Goal: Check status: Check status

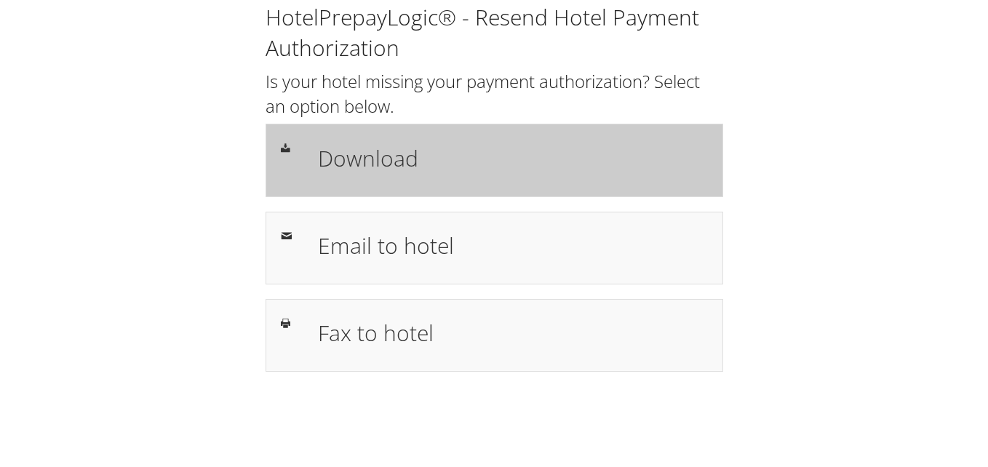
click at [520, 132] on div "Download" at bounding box center [493, 160] width 457 height 73
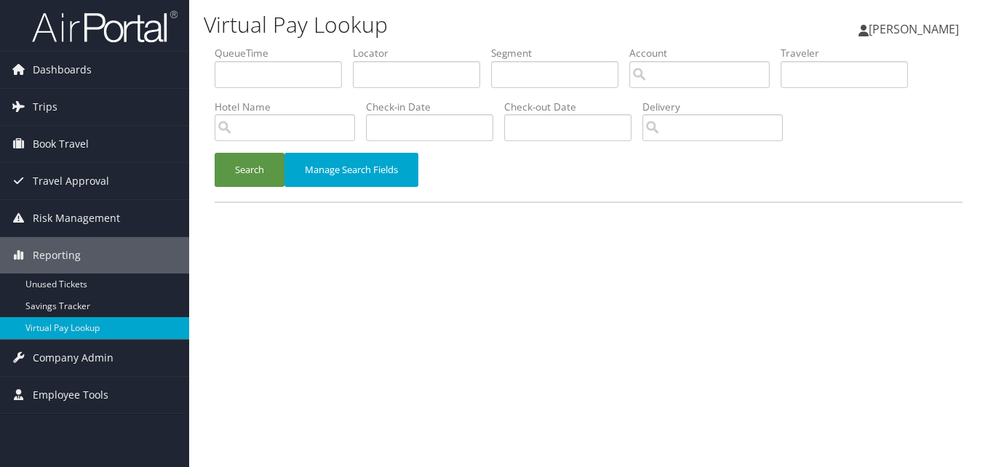
click at [376, 57] on label "Locator" at bounding box center [422, 53] width 138 height 15
click at [375, 63] on input "text" at bounding box center [416, 74] width 127 height 27
paste input "WGATBN"
type input "WGATBN"
click at [215, 153] on button "Search" at bounding box center [250, 170] width 70 height 34
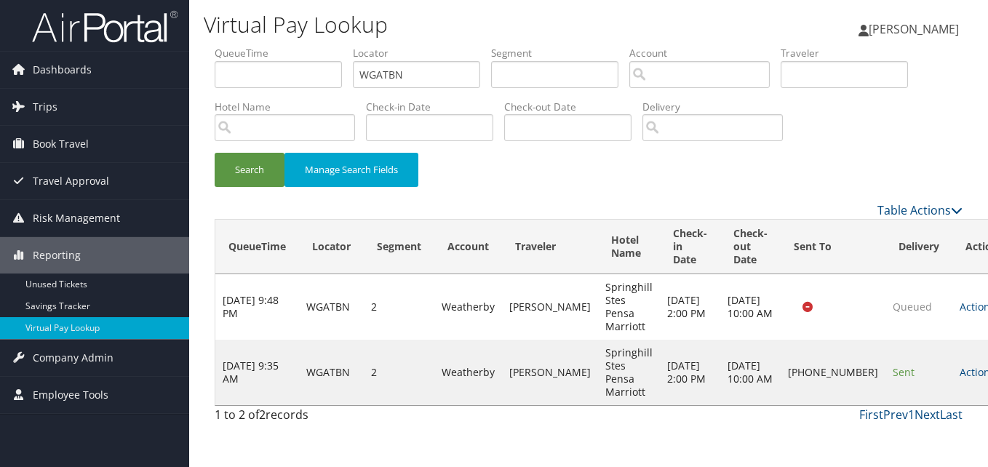
click at [952, 379] on td "Actions Resend Logs Delivery Information View Itinerary" at bounding box center [984, 372] width 64 height 65
click at [959, 372] on link "Actions" at bounding box center [982, 372] width 46 height 14
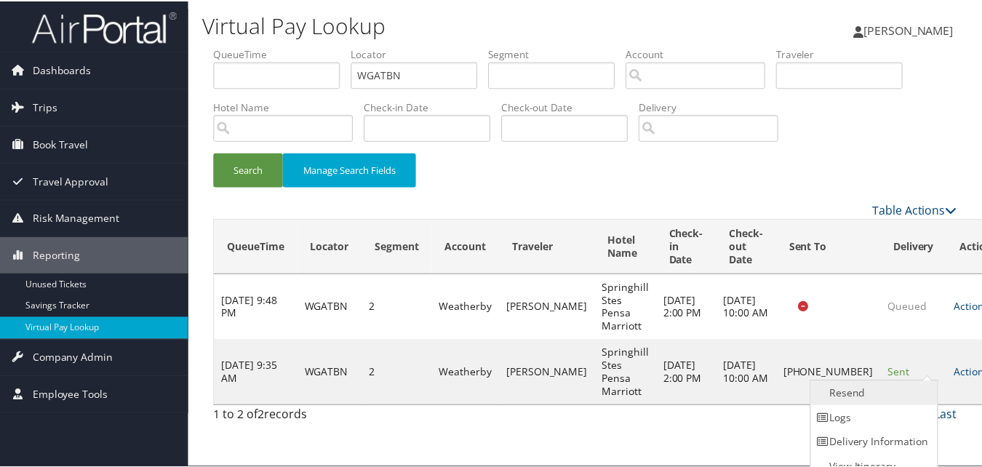
scroll to position [14, 0]
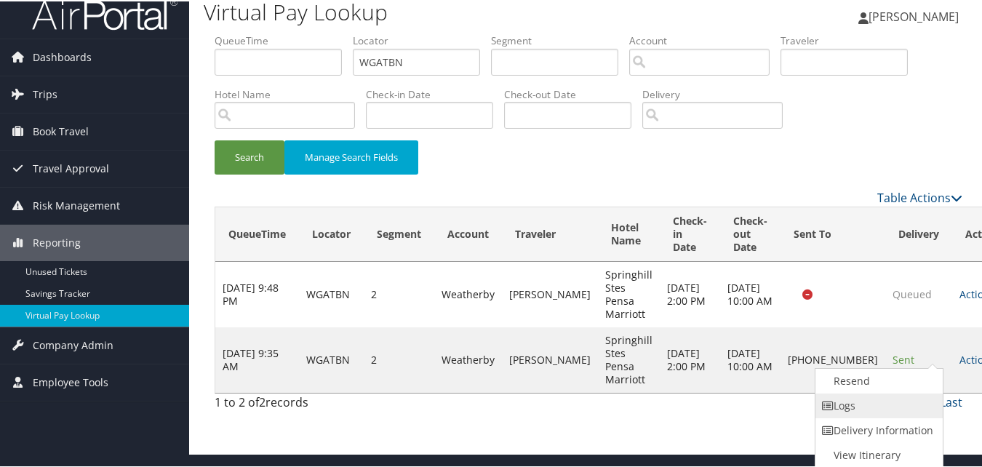
click at [872, 410] on link "Logs" at bounding box center [877, 404] width 124 height 25
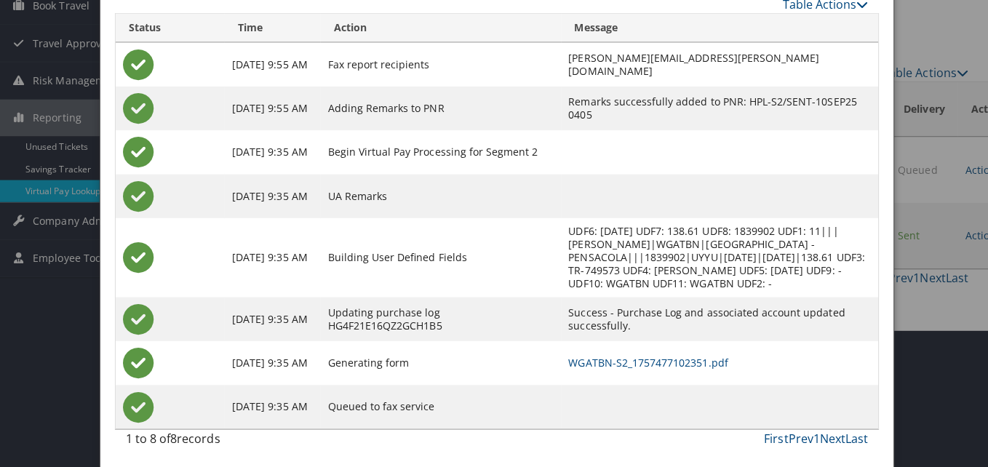
scroll to position [0, 0]
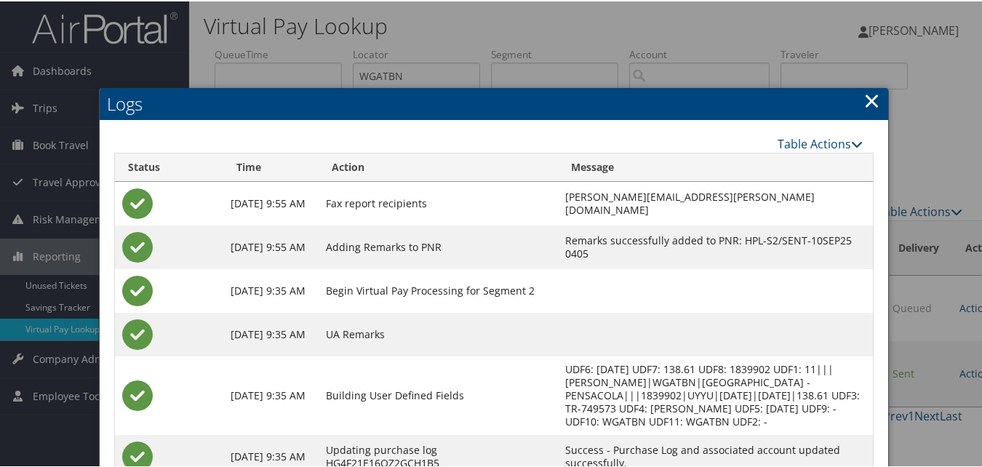
click at [866, 95] on link "×" at bounding box center [871, 98] width 17 height 29
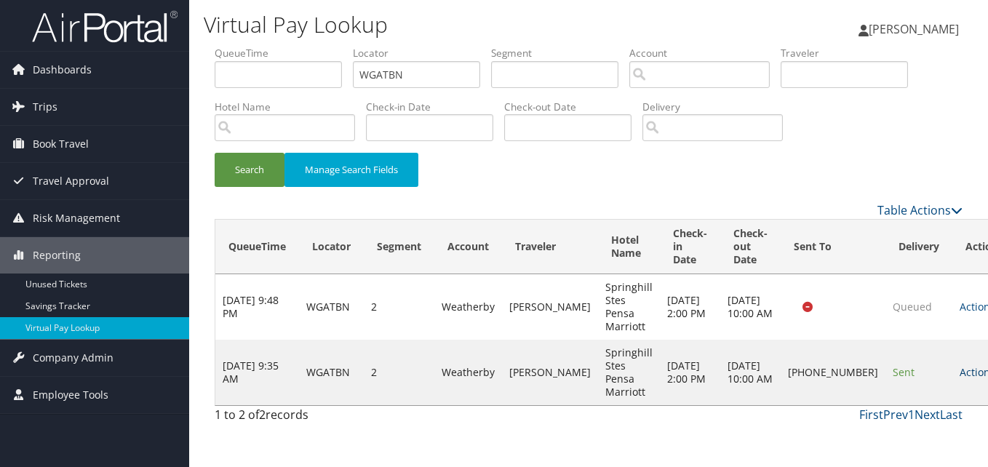
click at [959, 374] on link "Actions" at bounding box center [982, 372] width 46 height 14
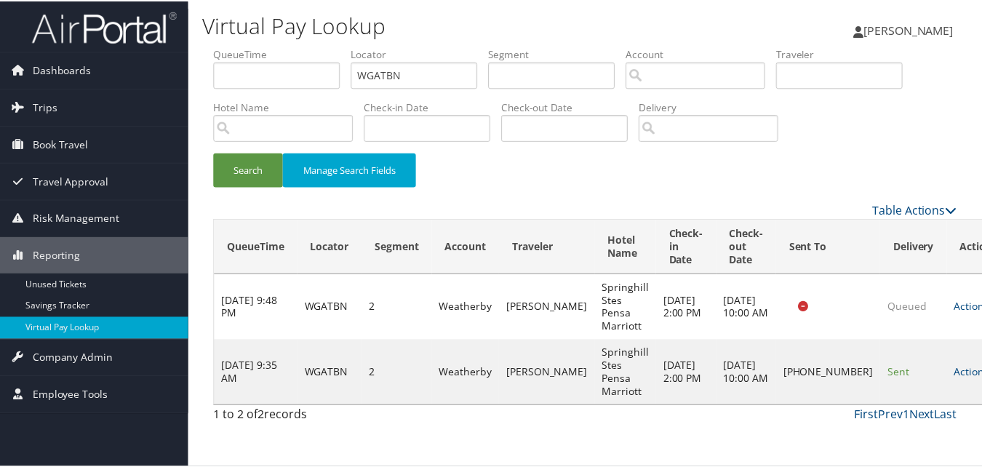
scroll to position [14, 0]
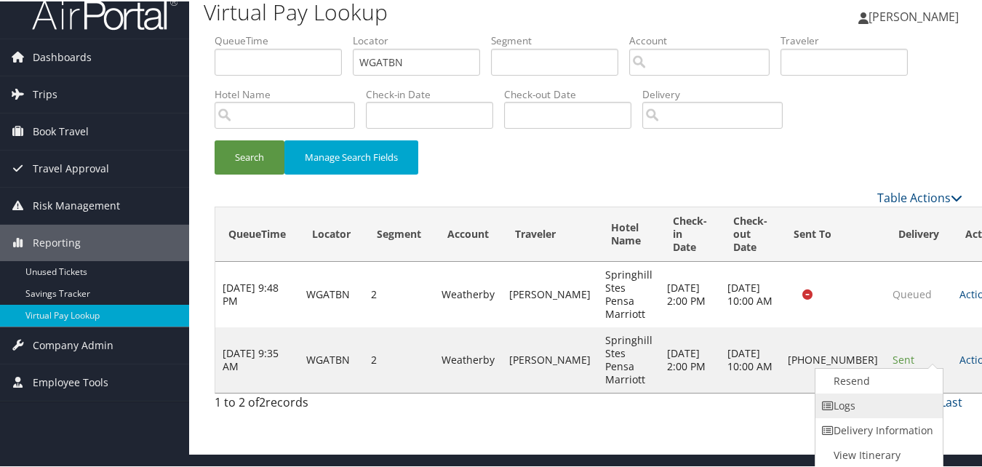
click at [857, 401] on link "Logs" at bounding box center [877, 404] width 124 height 25
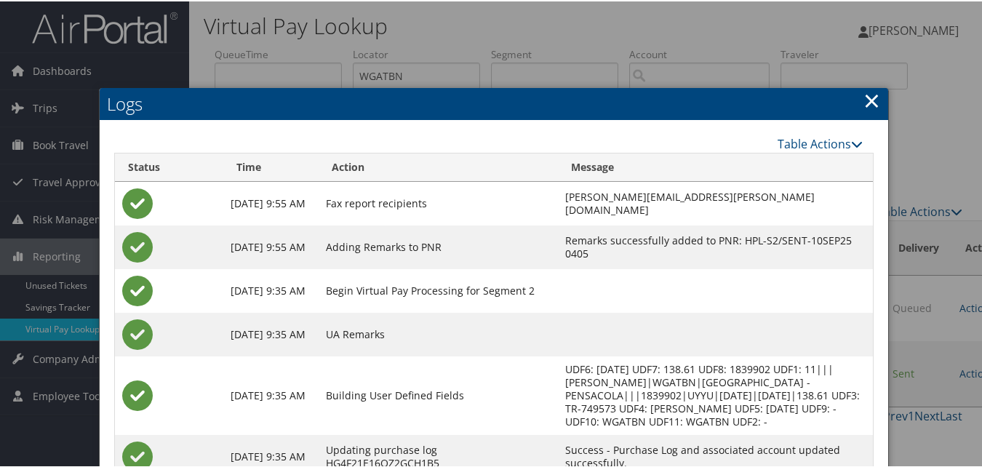
scroll to position [138, 0]
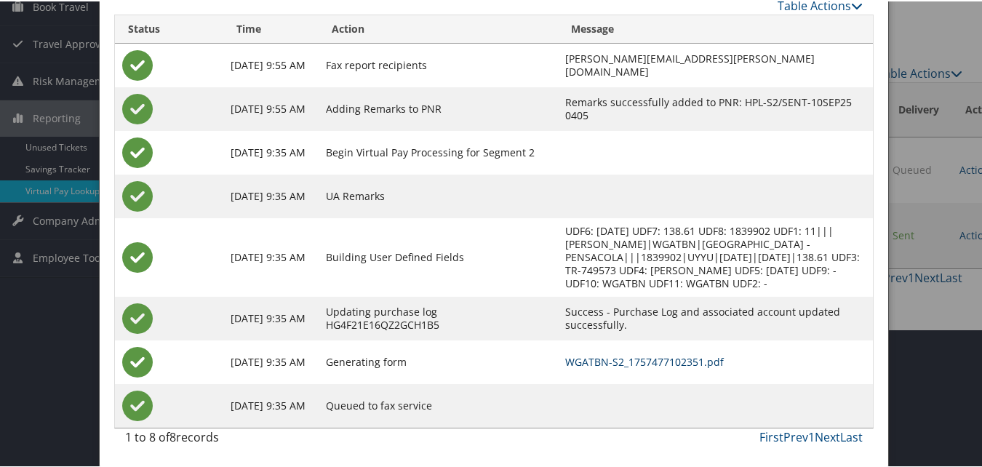
click at [601, 360] on link "WGATBN-S2_1757477102351.pdf" at bounding box center [644, 360] width 159 height 14
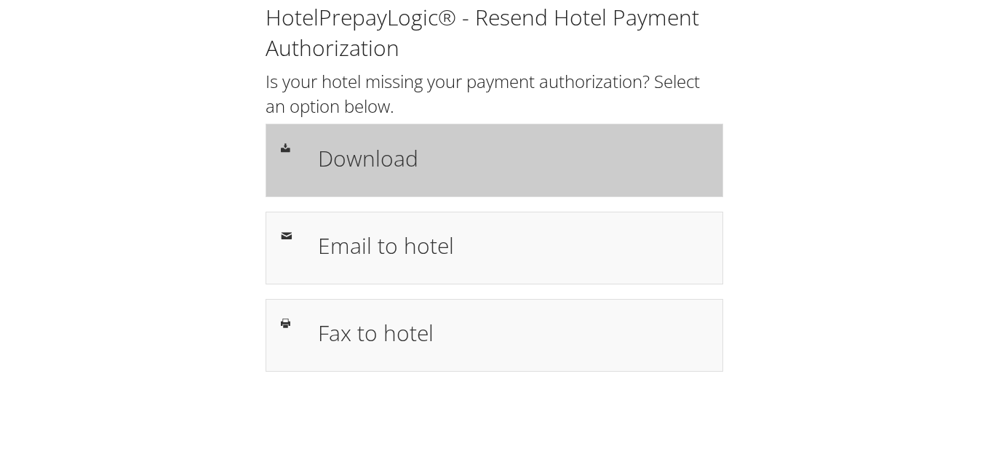
click at [417, 165] on h1 "Download" at bounding box center [513, 158] width 390 height 33
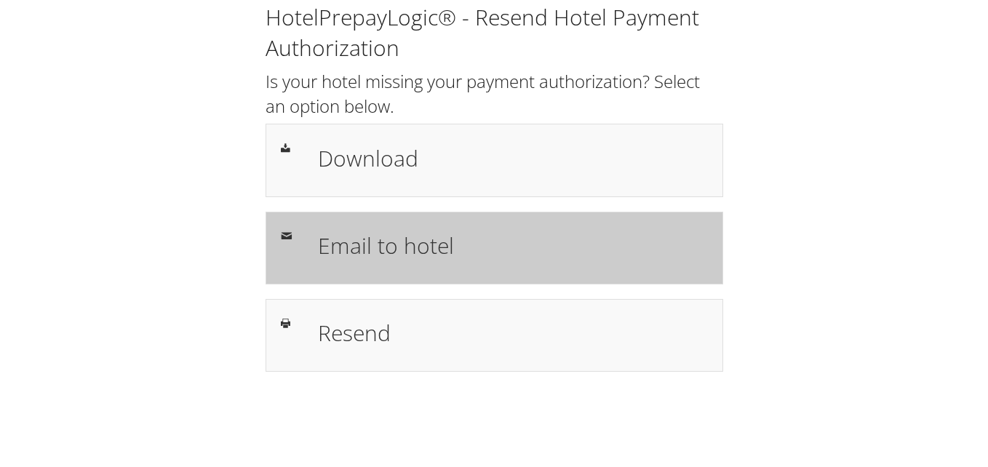
click at [452, 273] on div "Email to hotel" at bounding box center [493, 248] width 457 height 73
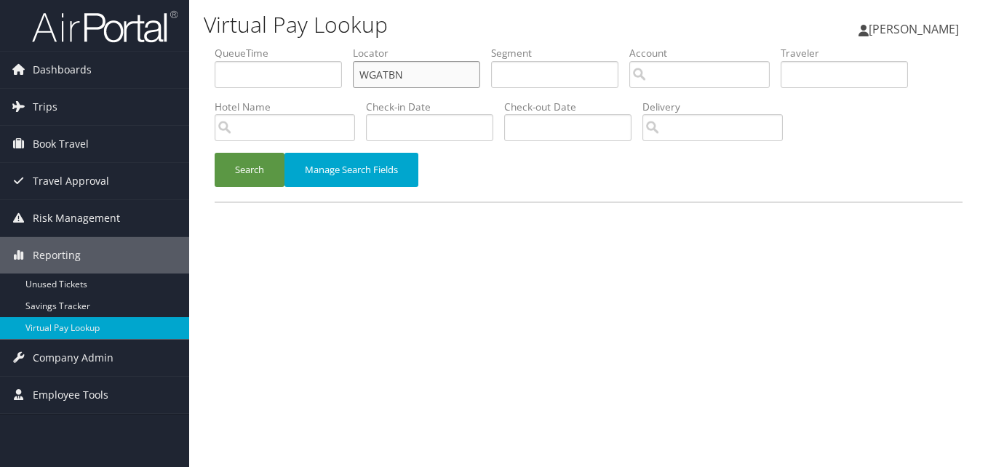
paste input "YTCDID"
drag, startPoint x: 417, startPoint y: 74, endPoint x: 227, endPoint y: 96, distance: 191.8
click at [227, 46] on ul "QueueTime Locator WGATBN Segment Account Traveler Hotel Name Check-in Date Chec…" at bounding box center [589, 46] width 748 height 0
type input "YTCDID"
click at [215, 153] on button "Search" at bounding box center [250, 170] width 70 height 34
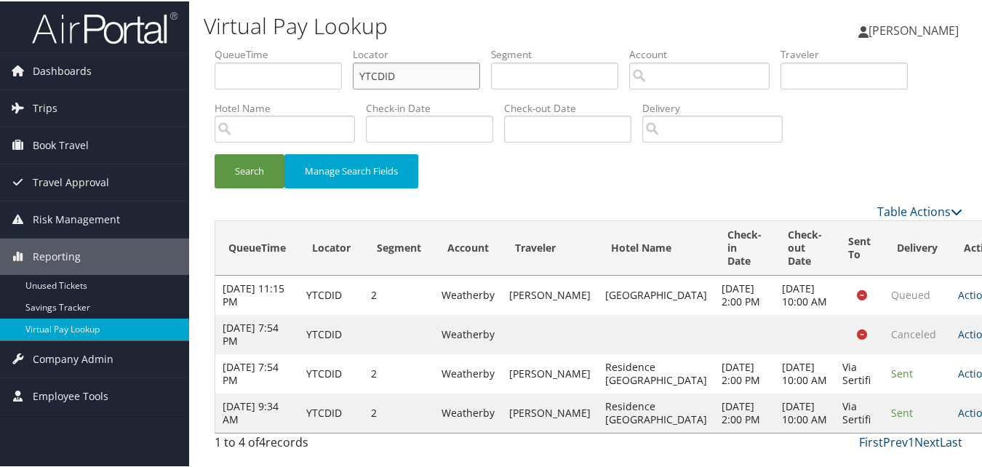
scroll to position [42, 0]
click at [951, 422] on td "Actions Resend Logs View Itinerary" at bounding box center [983, 411] width 64 height 39
click at [958, 413] on link "Actions" at bounding box center [981, 411] width 46 height 14
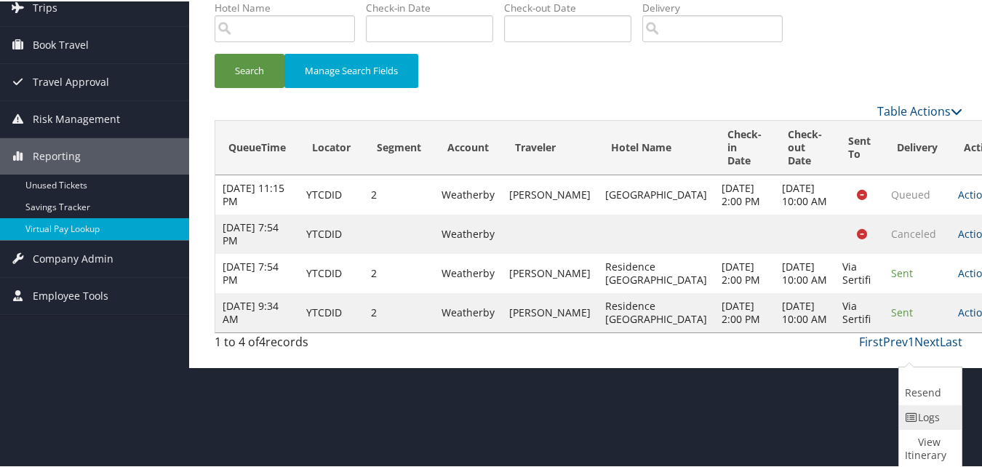
click at [913, 420] on icon at bounding box center [911, 416] width 13 height 10
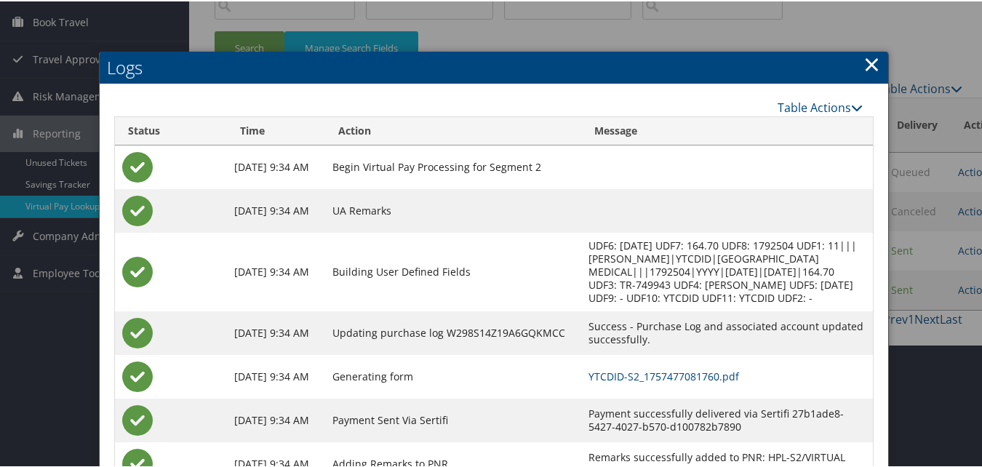
scroll to position [36, 0]
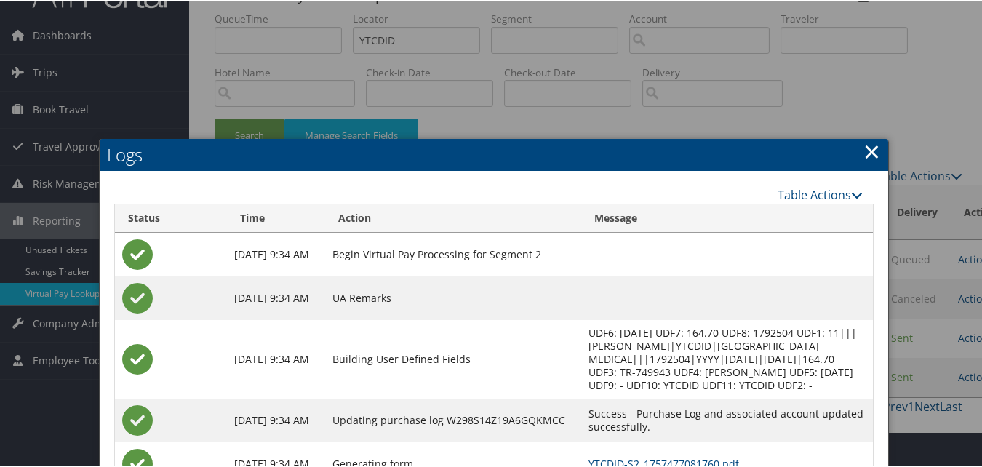
click at [873, 155] on link "×" at bounding box center [871, 149] width 17 height 29
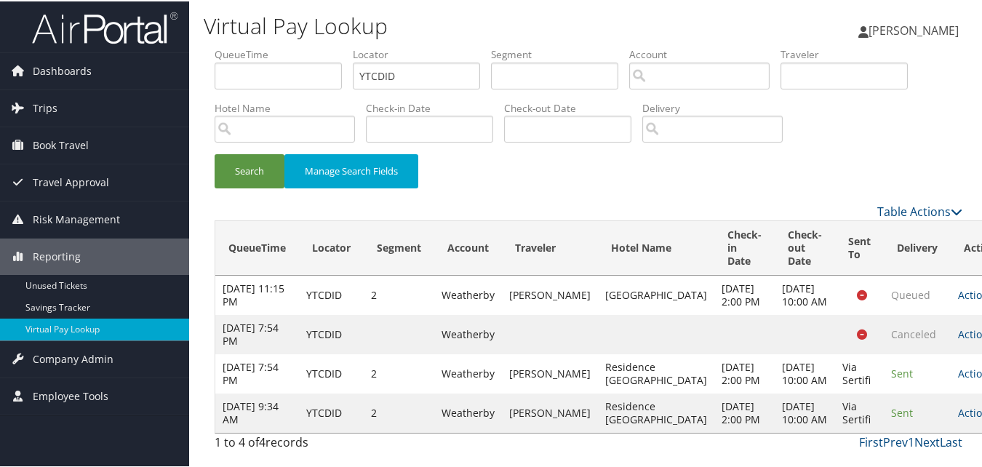
scroll to position [42, 0]
click at [951, 407] on td "Actions Resend Logs View Itinerary" at bounding box center [983, 411] width 64 height 39
click at [958, 409] on link "Actions" at bounding box center [981, 411] width 46 height 14
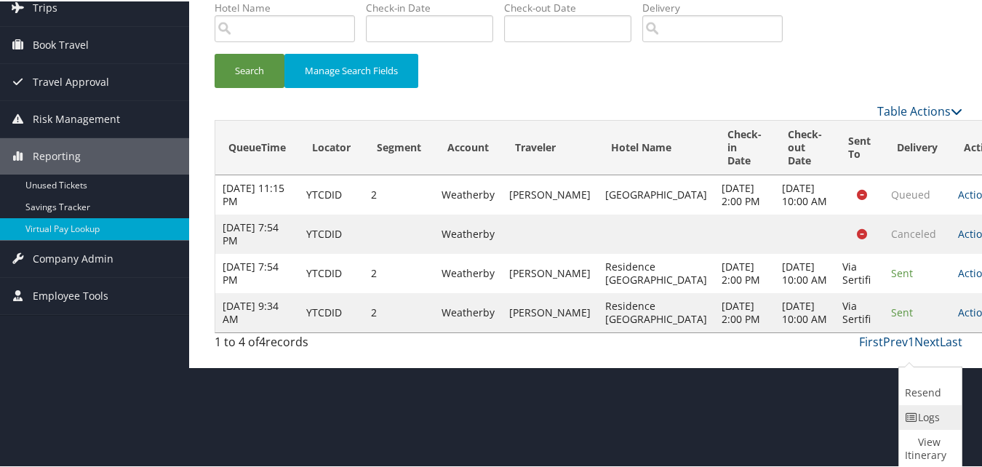
click at [925, 408] on link "Logs" at bounding box center [928, 416] width 59 height 25
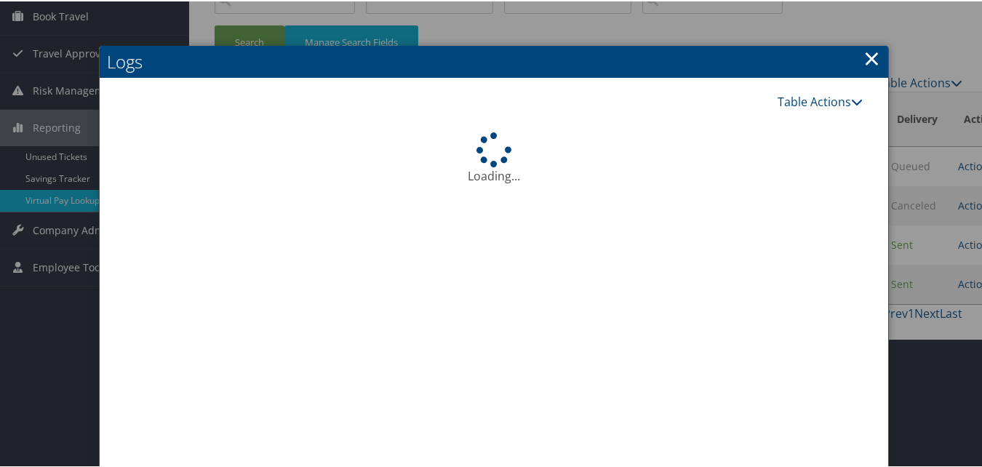
scroll to position [181, 0]
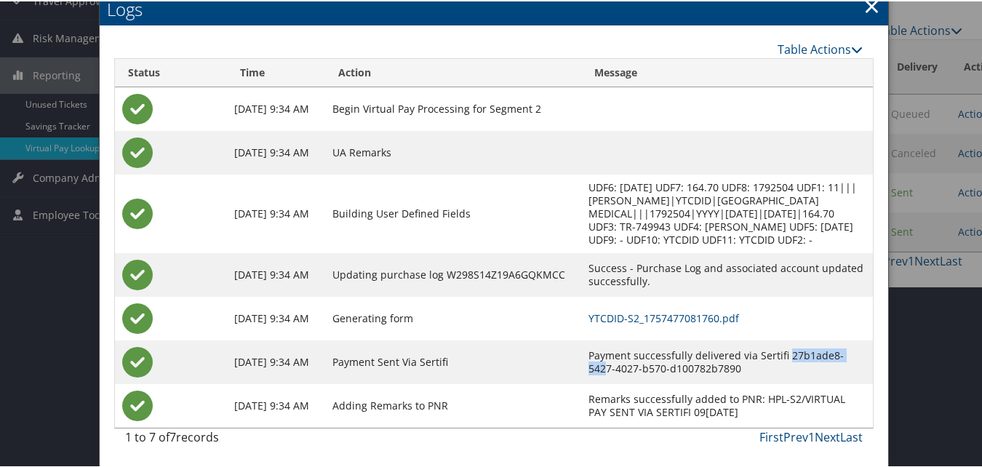
drag, startPoint x: 765, startPoint y: 352, endPoint x: 837, endPoint y: 355, distance: 72.1
click at [837, 355] on td "Payment successfully delivered via Sertifi 27b1ade8-5427-4027-b570-d100782b7890" at bounding box center [727, 361] width 292 height 44
drag, startPoint x: 837, startPoint y: 355, endPoint x: 819, endPoint y: 375, distance: 26.8
click at [821, 374] on td "Payment successfully delivered via Sertifi 27b1ade8-5427-4027-b570-d100782b7890" at bounding box center [727, 361] width 292 height 44
drag, startPoint x: 703, startPoint y: 365, endPoint x: 724, endPoint y: 361, distance: 22.2
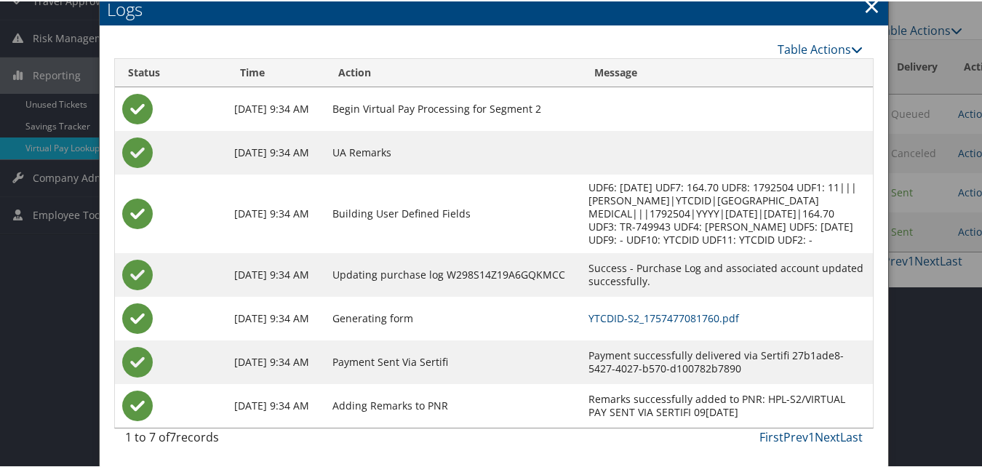
click at [724, 361] on td "Payment successfully delivered via Sertifi 27b1ade8-5427-4027-b570-d100782b7890" at bounding box center [727, 361] width 292 height 44
click at [727, 362] on td "Payment successfully delivered via Sertifi 27b1ade8-5427-4027-b570-d100782b7890" at bounding box center [727, 361] width 292 height 44
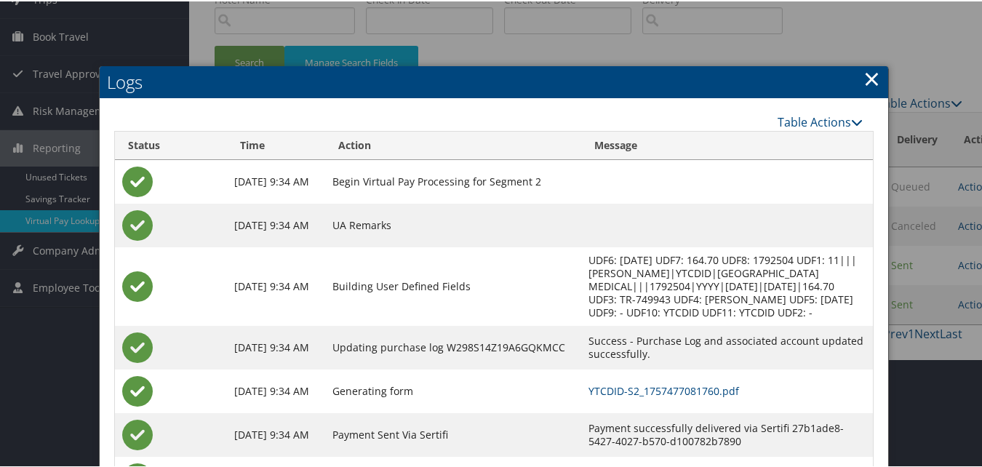
click at [865, 73] on link "×" at bounding box center [871, 77] width 17 height 29
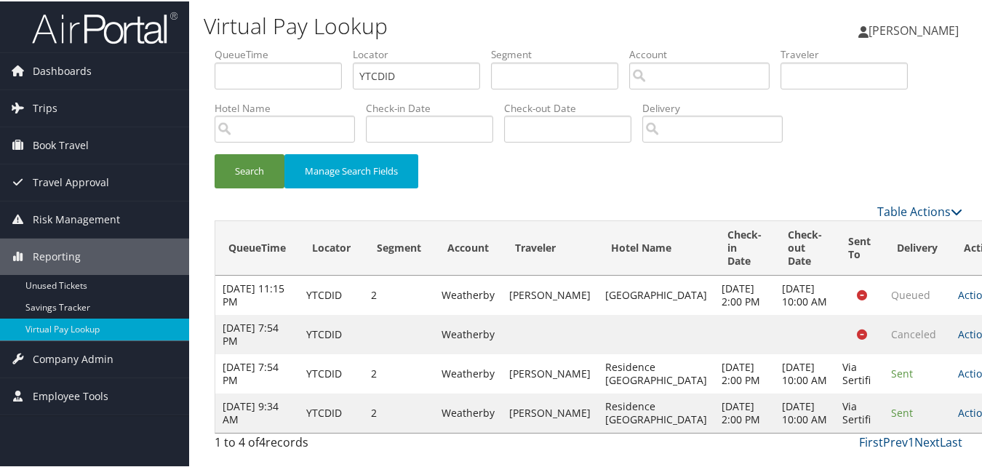
scroll to position [42, 0]
click at [951, 413] on td "Actions Resend Logs View Itinerary" at bounding box center [983, 411] width 64 height 39
click at [958, 413] on link "Actions" at bounding box center [981, 411] width 46 height 14
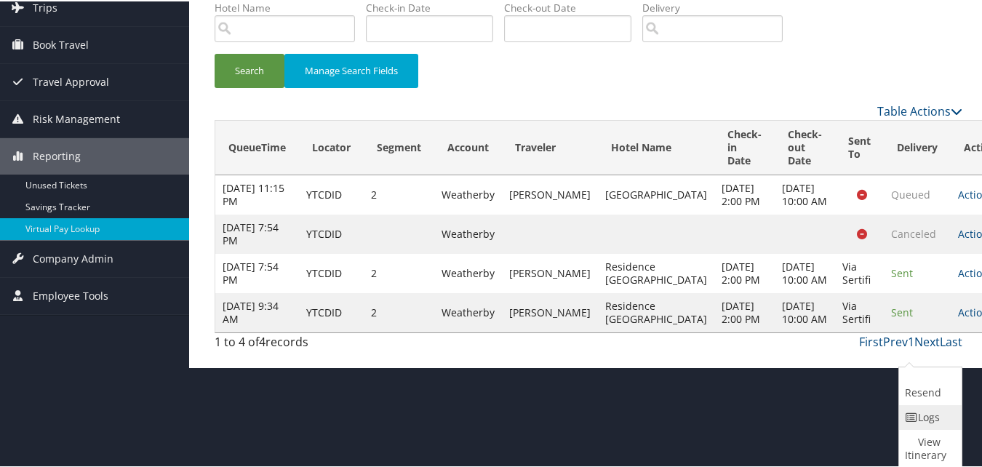
click at [913, 412] on icon at bounding box center [911, 416] width 13 height 10
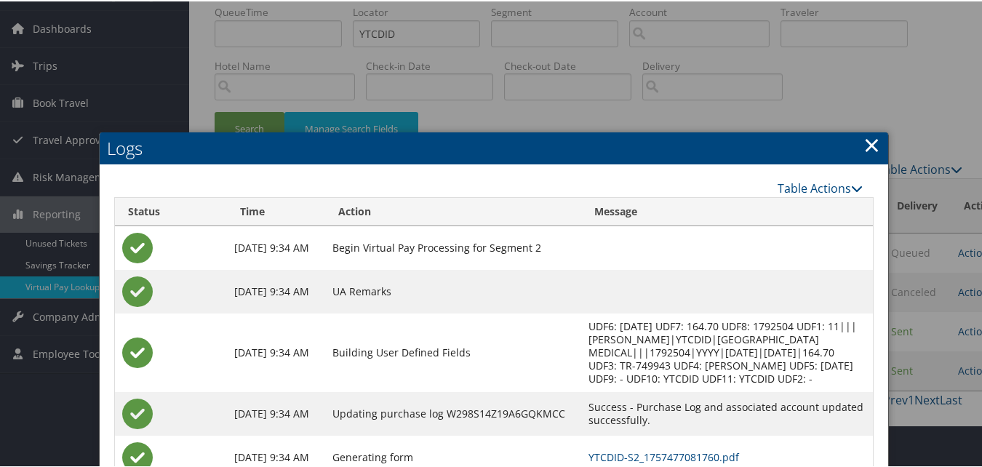
scroll to position [181, 0]
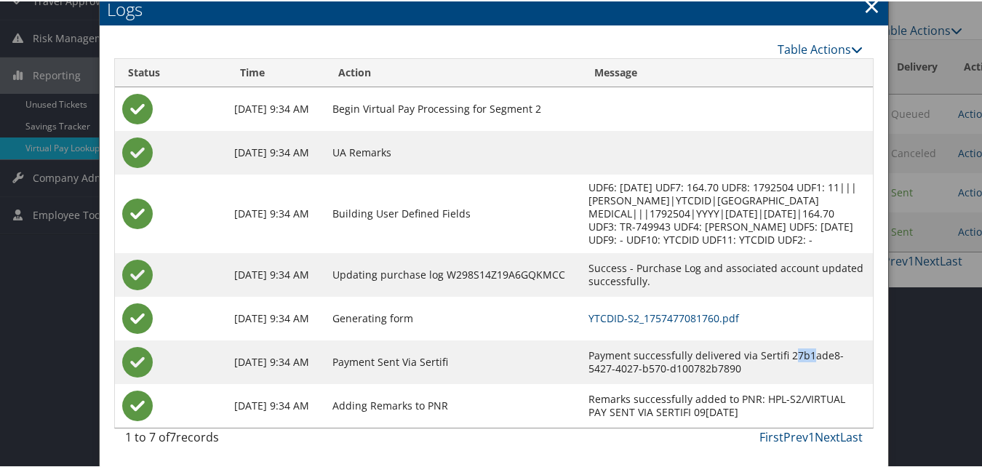
drag, startPoint x: 771, startPoint y: 351, endPoint x: 786, endPoint y: 352, distance: 15.3
click at [786, 352] on td "Payment successfully delivered via Sertifi 27b1ade8-5427-4027-b570-d100782b7890" at bounding box center [727, 361] width 292 height 44
drag, startPoint x: 786, startPoint y: 352, endPoint x: 771, endPoint y: 393, distance: 44.2
click at [770, 393] on td "Remarks successfully added to PNR: HPL-S2/VIRTUAL PAY SENT VIA SERTIFI 09SEP25 …" at bounding box center [727, 405] width 292 height 44
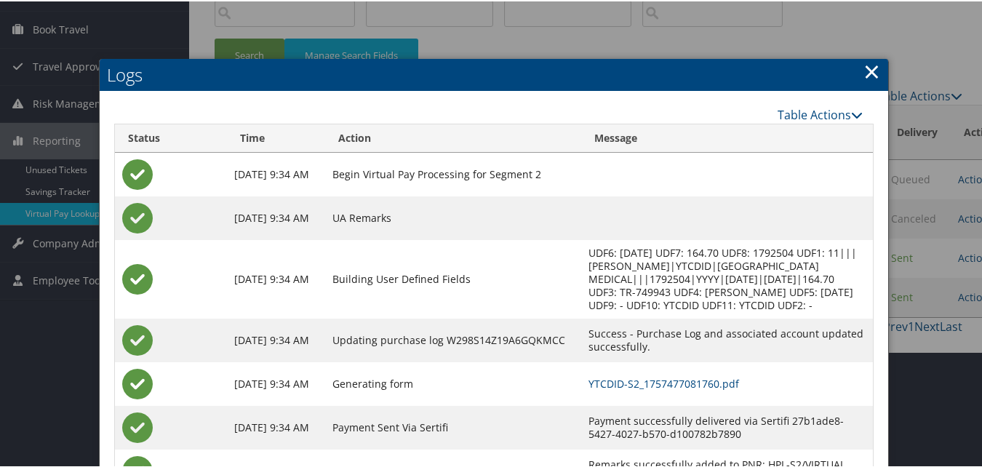
scroll to position [0, 0]
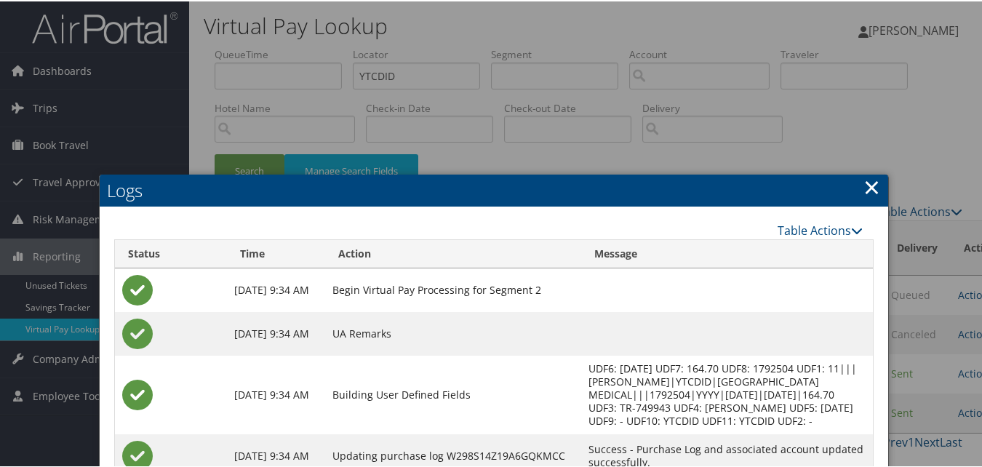
click at [863, 185] on link "×" at bounding box center [871, 185] width 17 height 29
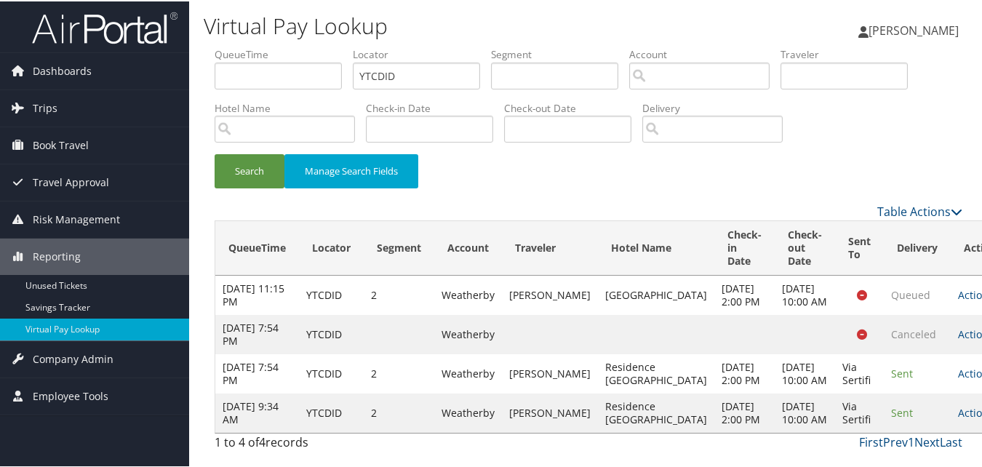
scroll to position [42, 0]
click at [958, 412] on link "Actions" at bounding box center [981, 411] width 46 height 14
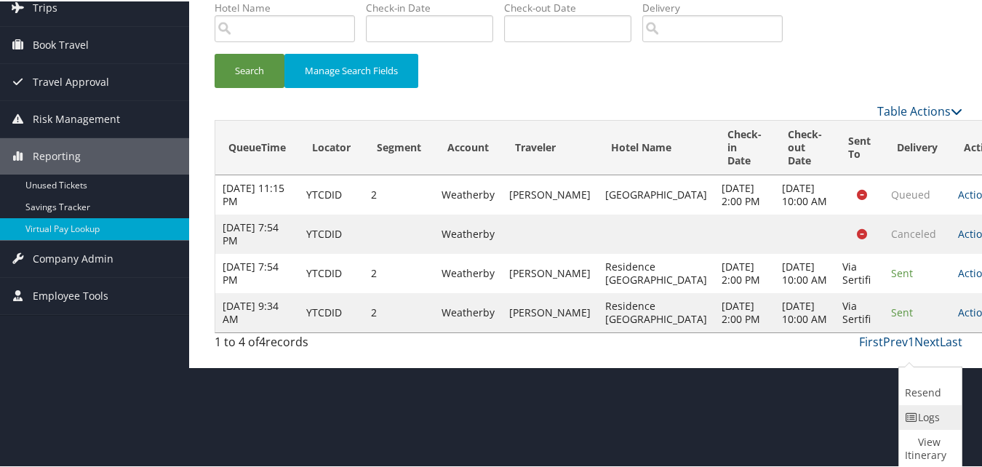
click at [904, 407] on link "Logs" at bounding box center [928, 416] width 59 height 25
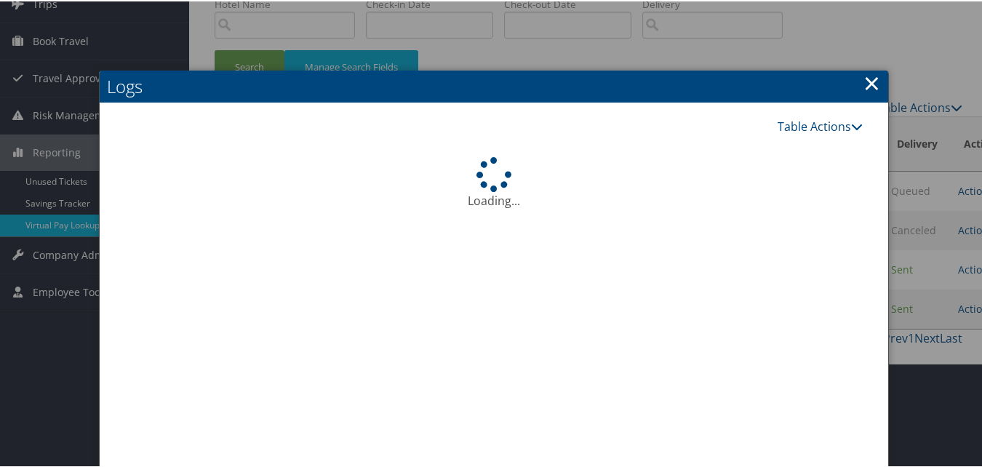
scroll to position [181, 0]
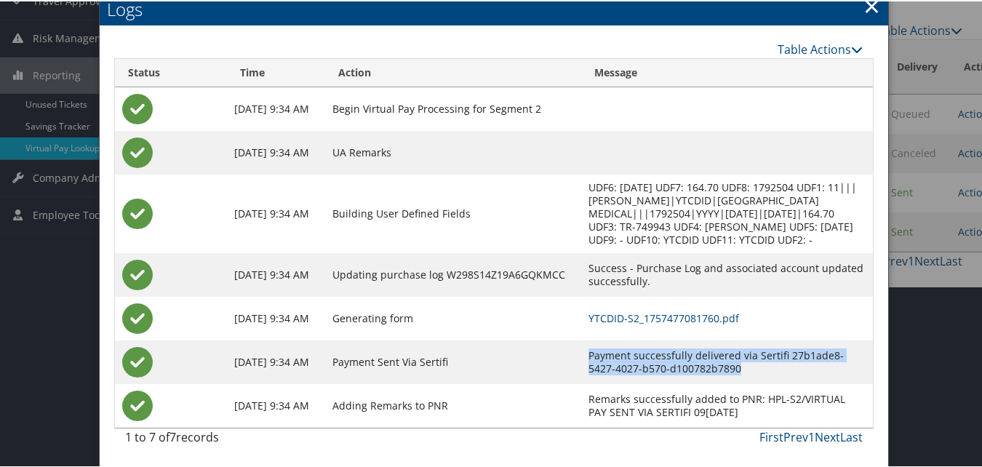
drag, startPoint x: 568, startPoint y: 353, endPoint x: 703, endPoint y: 367, distance: 135.3
click at [703, 367] on td "Payment successfully delivered via Sertifi 27b1ade8-5427-4027-b570-d100782b7890" at bounding box center [727, 361] width 292 height 44
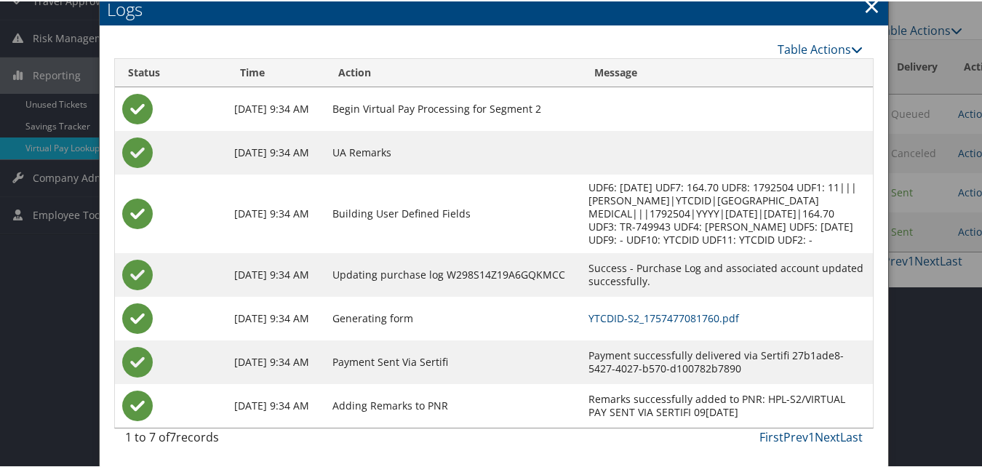
click at [442, 325] on td "Generating form" at bounding box center [453, 317] width 257 height 44
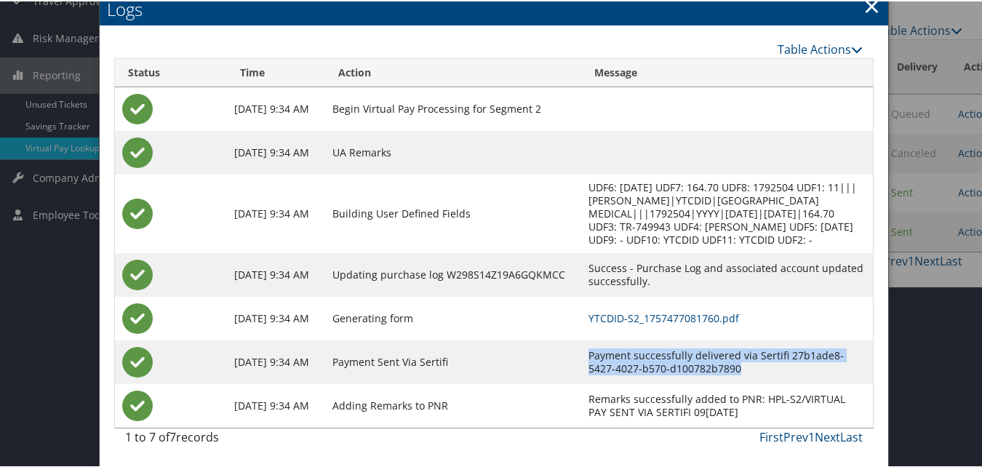
drag, startPoint x: 676, startPoint y: 371, endPoint x: 558, endPoint y: 359, distance: 118.5
click at [558, 359] on tr "Sep 10, 2025 9:34 AM Payment Sent Via Sertifi Payment successfully delivered vi…" at bounding box center [494, 361] width 758 height 44
drag, startPoint x: 558, startPoint y: 359, endPoint x: 473, endPoint y: 353, distance: 85.2
click at [473, 353] on td "Payment Sent Via Sertifi" at bounding box center [453, 361] width 257 height 44
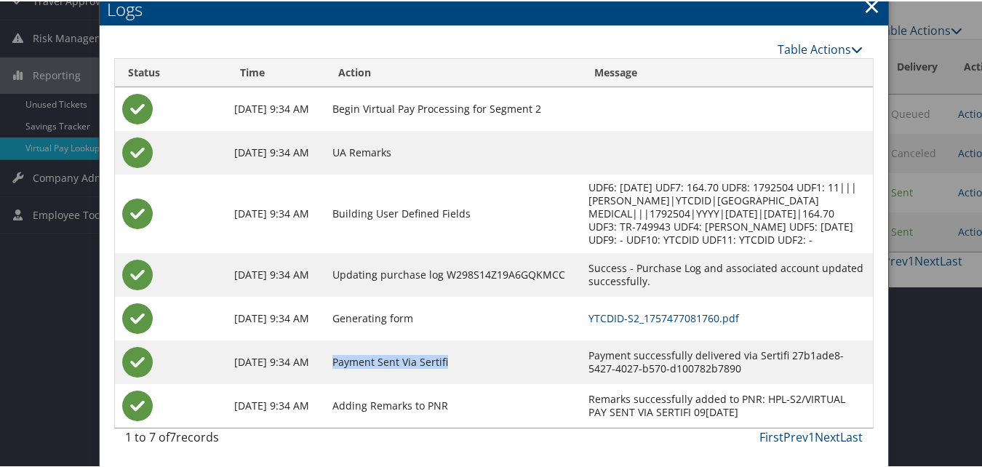
drag, startPoint x: 444, startPoint y: 354, endPoint x: 325, endPoint y: 367, distance: 119.2
click at [325, 367] on td "Payment Sent Via Sertifi" at bounding box center [453, 361] width 257 height 44
drag, startPoint x: 325, startPoint y: 367, endPoint x: 338, endPoint y: 388, distance: 25.4
click at [343, 388] on td "Adding Remarks to PNR" at bounding box center [453, 405] width 257 height 44
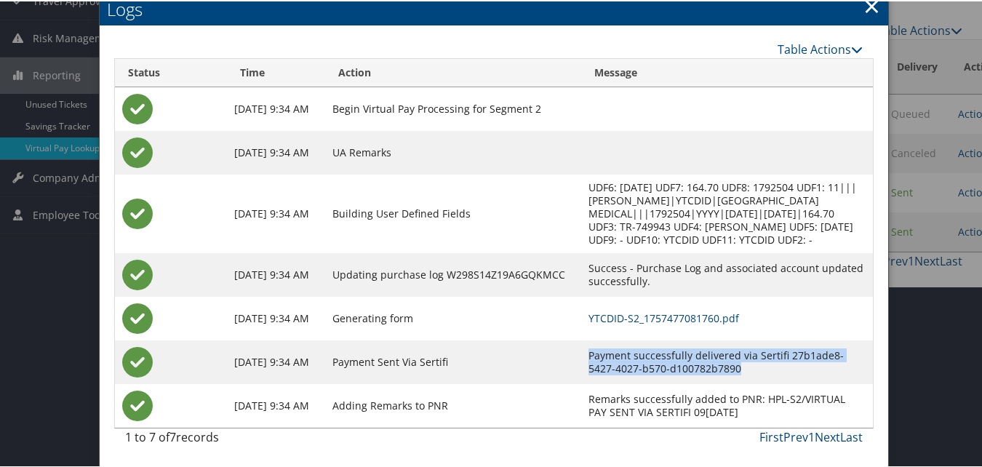
drag, startPoint x: 694, startPoint y: 367, endPoint x: 569, endPoint y: 358, distance: 125.4
click at [581, 358] on td "Payment successfully delivered via Sertifi 27b1ade8-5427-4027-b570-d100782b7890" at bounding box center [727, 361] width 292 height 44
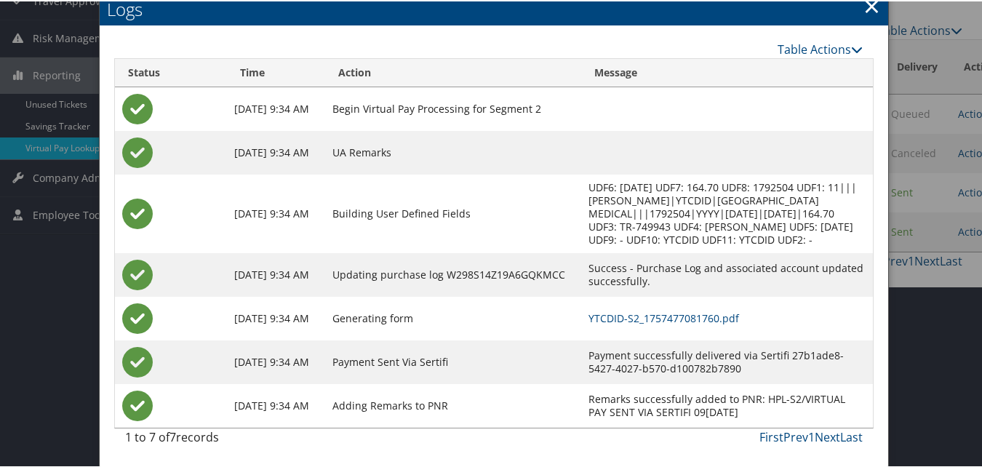
drag, startPoint x: 569, startPoint y: 358, endPoint x: 558, endPoint y: 360, distance: 11.1
click at [558, 360] on td "Payment Sent Via Sertifi" at bounding box center [453, 361] width 257 height 44
drag, startPoint x: 723, startPoint y: 409, endPoint x: 572, endPoint y: 400, distance: 151.6
click at [581, 400] on td "Remarks successfully added to PNR: HPL-S2/VIRTUAL PAY SENT VIA SERTIFI 09SEP25 …" at bounding box center [727, 405] width 292 height 44
drag, startPoint x: 572, startPoint y: 400, endPoint x: 539, endPoint y: 378, distance: 39.3
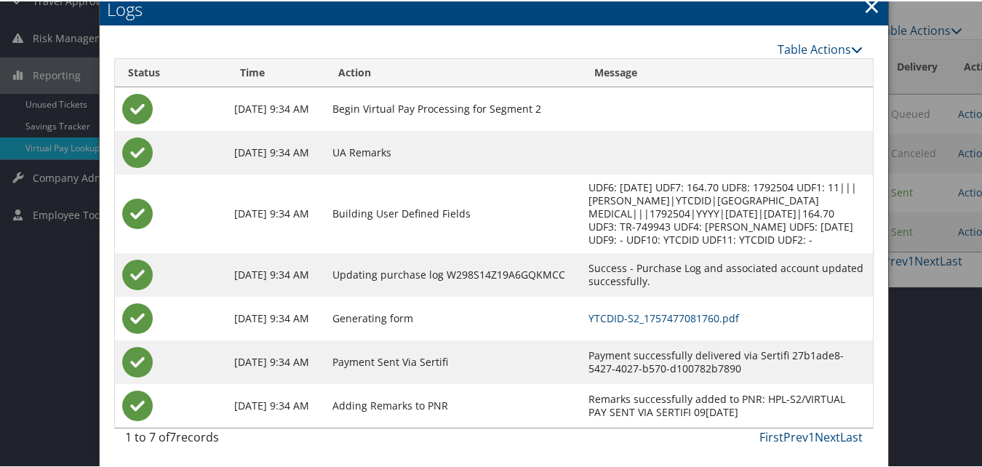
click at [539, 378] on td "Payment Sent Via Sertifi" at bounding box center [453, 361] width 257 height 44
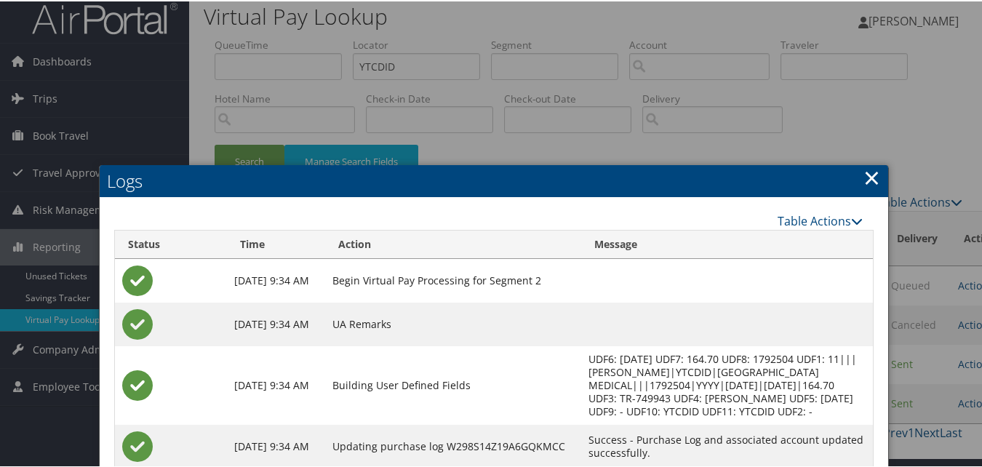
scroll to position [0, 0]
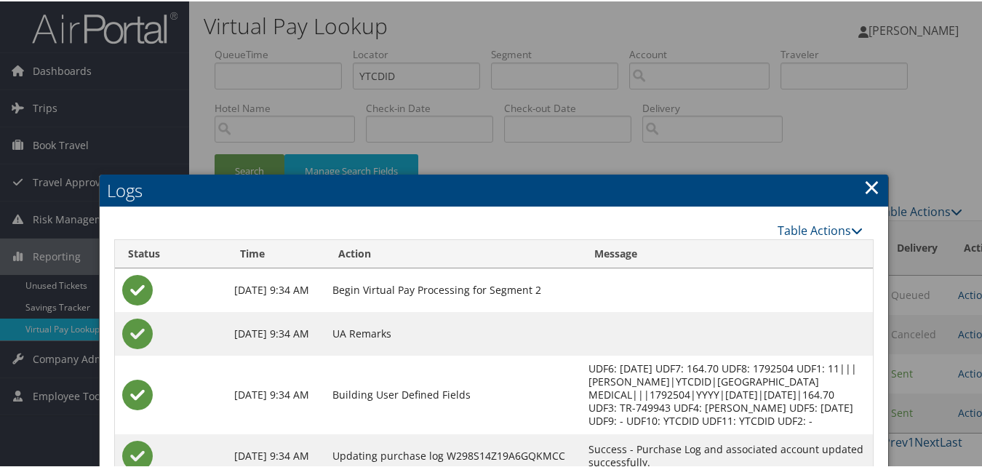
click at [868, 188] on link "×" at bounding box center [871, 185] width 17 height 29
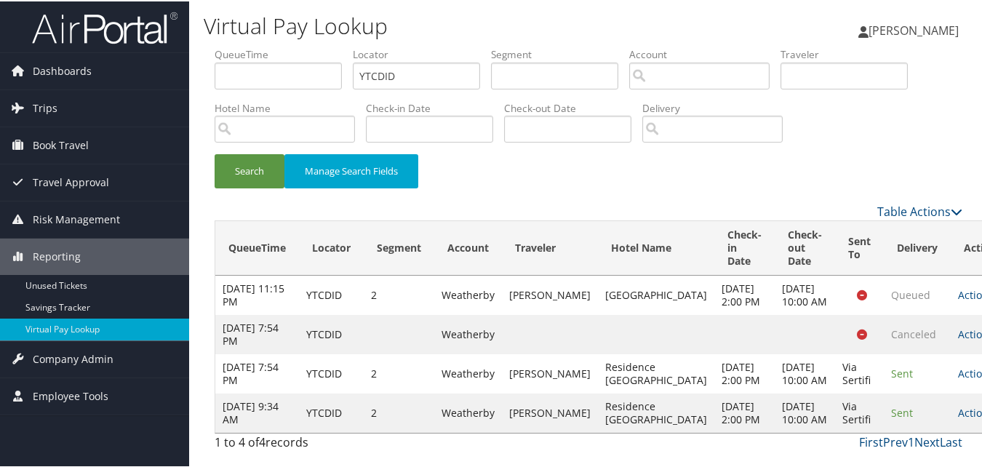
scroll to position [42, 0]
click at [958, 417] on link "Actions" at bounding box center [981, 411] width 46 height 14
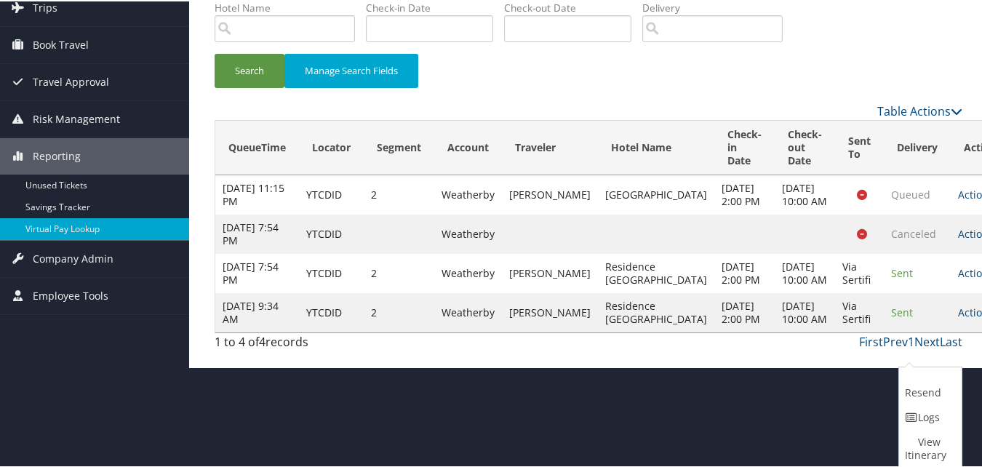
click at [961, 356] on div "QueueTime Locator YTCDID Segment Account Traveler Hotel Name Check-in Date Chec…" at bounding box center [588, 150] width 769 height 411
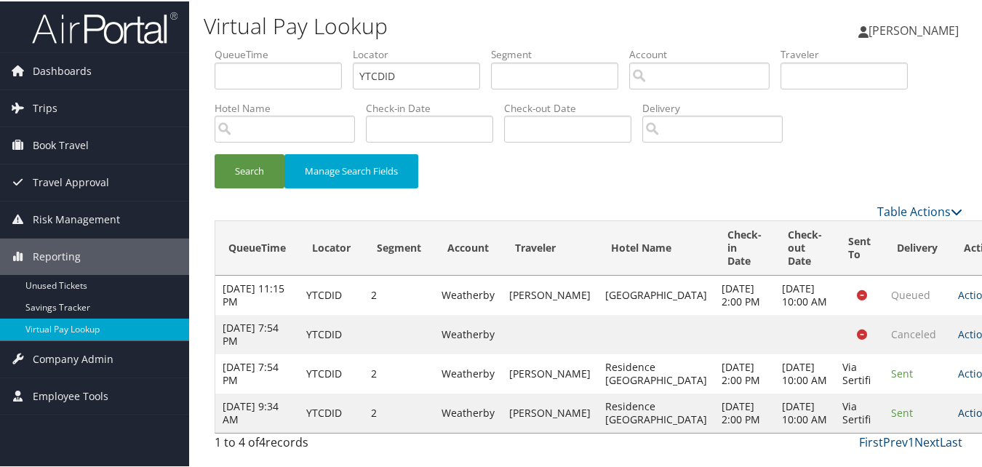
click at [958, 411] on link "Actions" at bounding box center [981, 411] width 46 height 14
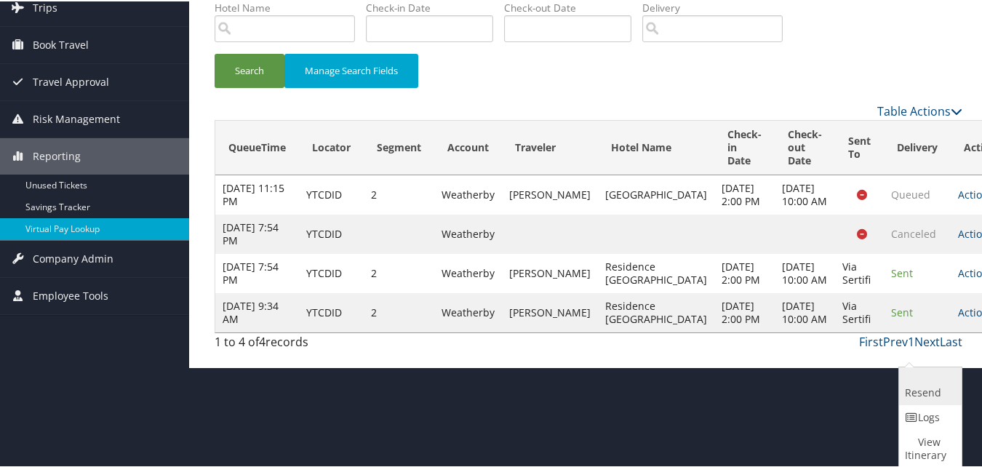
click at [920, 388] on link "Resend" at bounding box center [928, 385] width 59 height 38
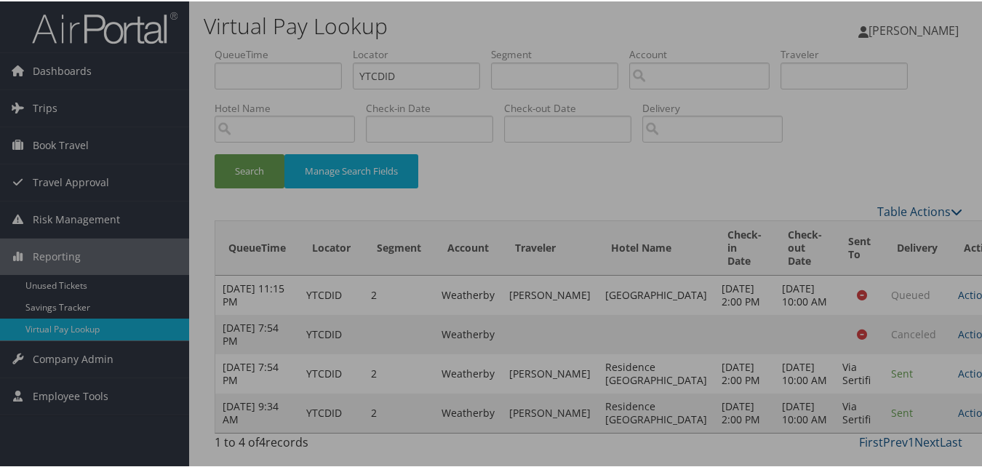
scroll to position [42, 0]
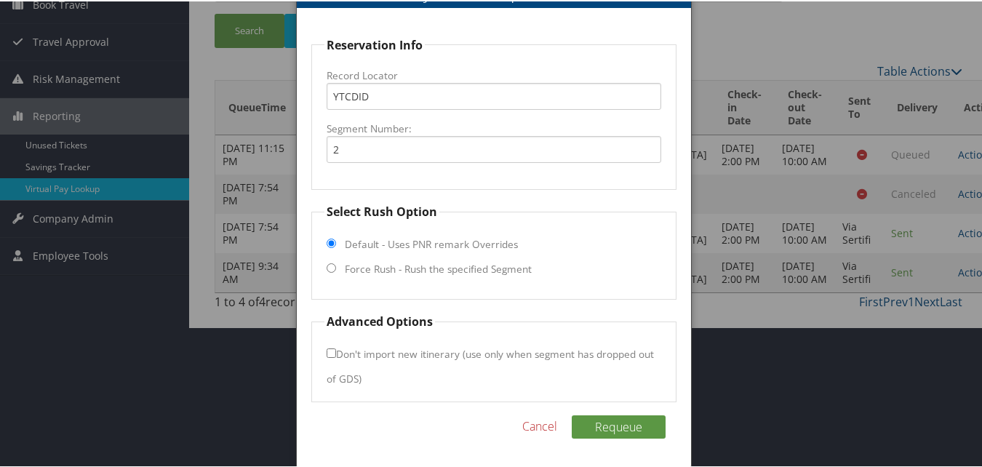
click at [388, 265] on label "Force Rush - Rush the specified Segment" at bounding box center [438, 267] width 187 height 15
click at [336, 265] on input "Force Rush - Rush the specified Segment" at bounding box center [331, 266] width 9 height 9
radio input "true"
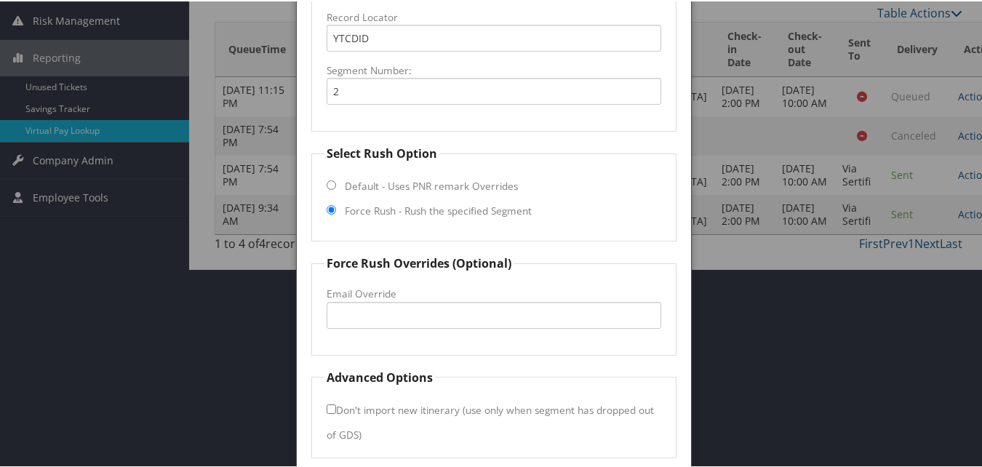
scroll to position [255, 0]
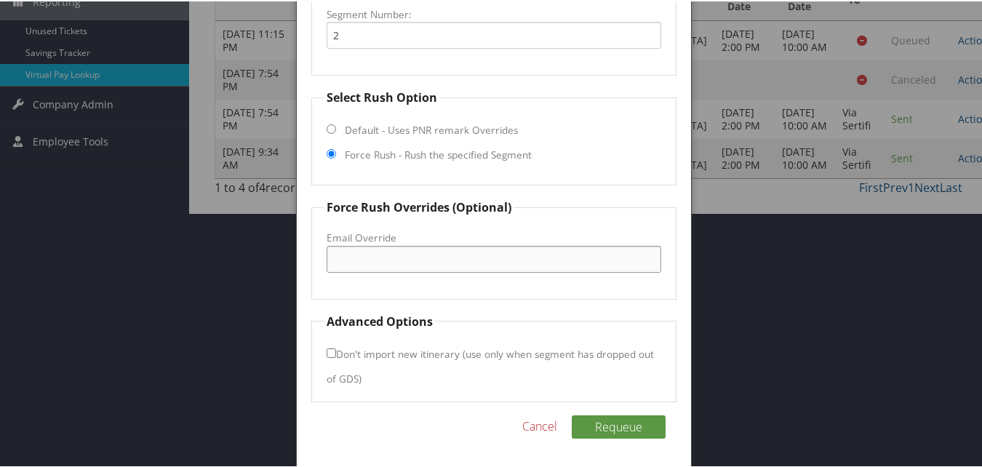
click at [386, 270] on input "Email Override" at bounding box center [494, 257] width 334 height 27
type input "frontdesk@"
click at [535, 417] on link "Cancel" at bounding box center [539, 424] width 35 height 17
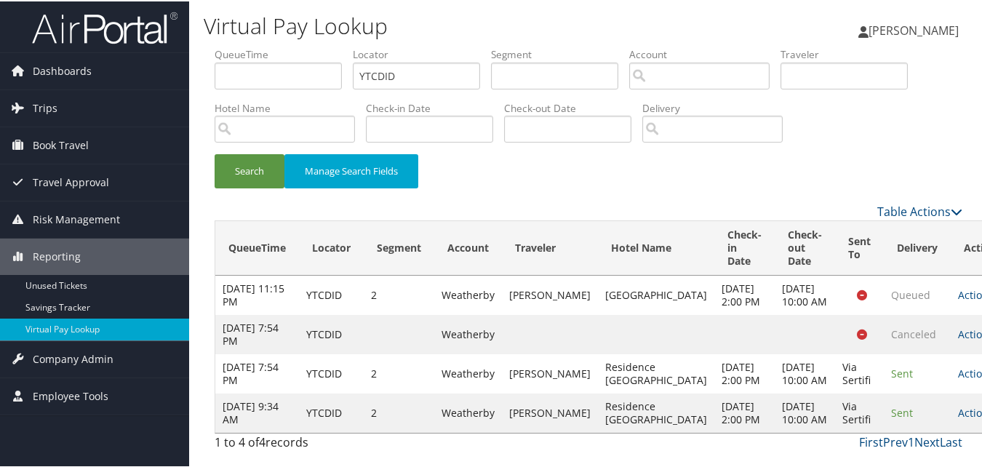
scroll to position [42, 0]
drag, startPoint x: 418, startPoint y: 32, endPoint x: 318, endPoint y: 47, distance: 101.5
click at [318, 46] on ul "QueueTime Locator YTCDID Segment Account Traveler Hotel Name Check-in Date Chec…" at bounding box center [589, 46] width 748 height 0
paste input "UZGUA"
click at [359, 61] on input "UZGUA" at bounding box center [416, 74] width 127 height 27
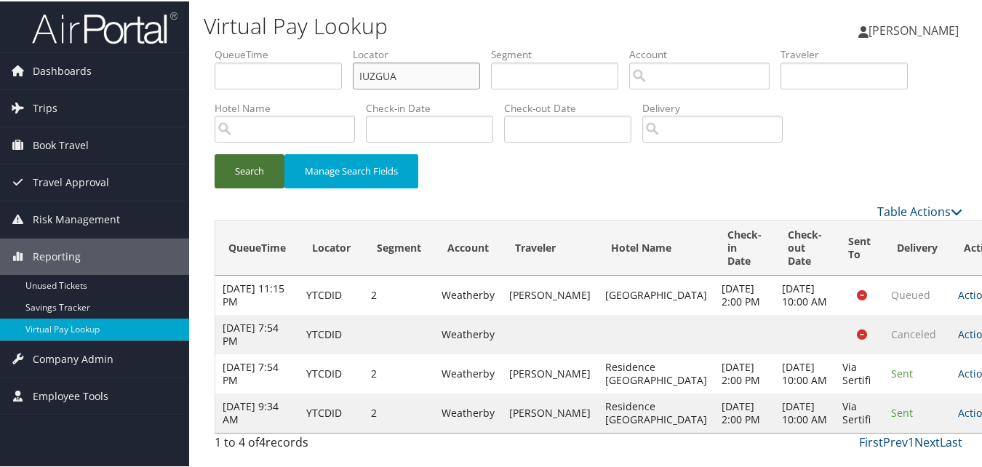
type input "IUZGUA"
click at [254, 153] on button "Search" at bounding box center [250, 170] width 70 height 34
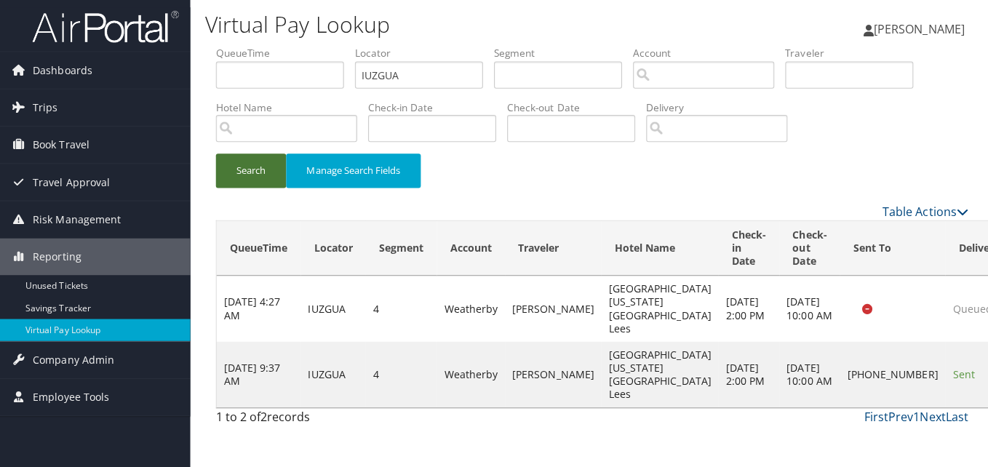
scroll to position [0, 0]
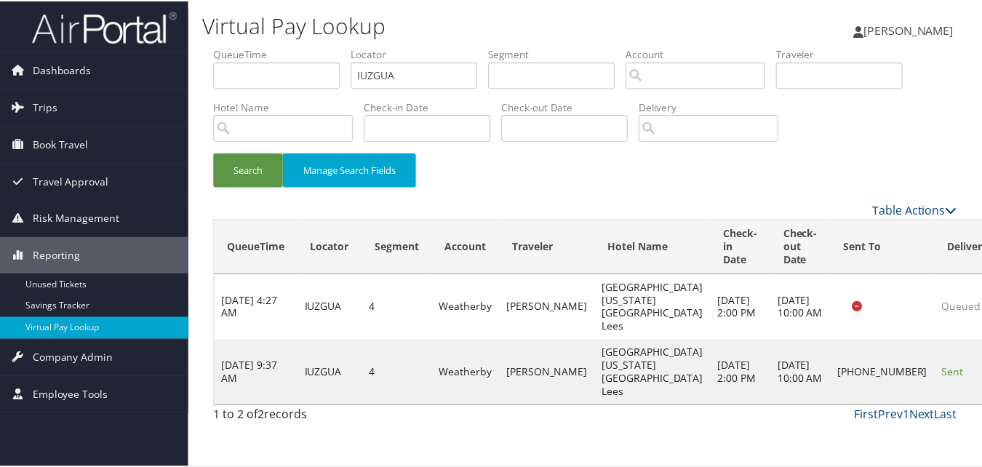
scroll to position [14, 0]
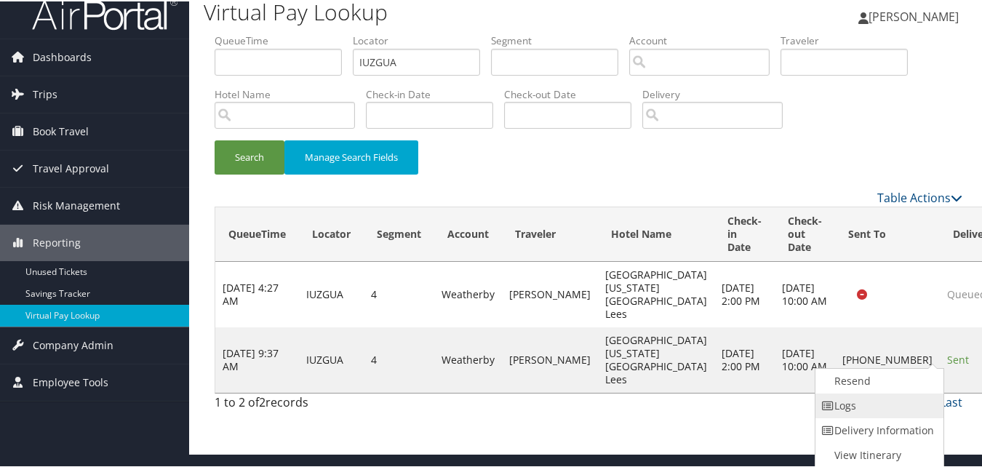
click at [908, 399] on link "Logs" at bounding box center [877, 404] width 124 height 25
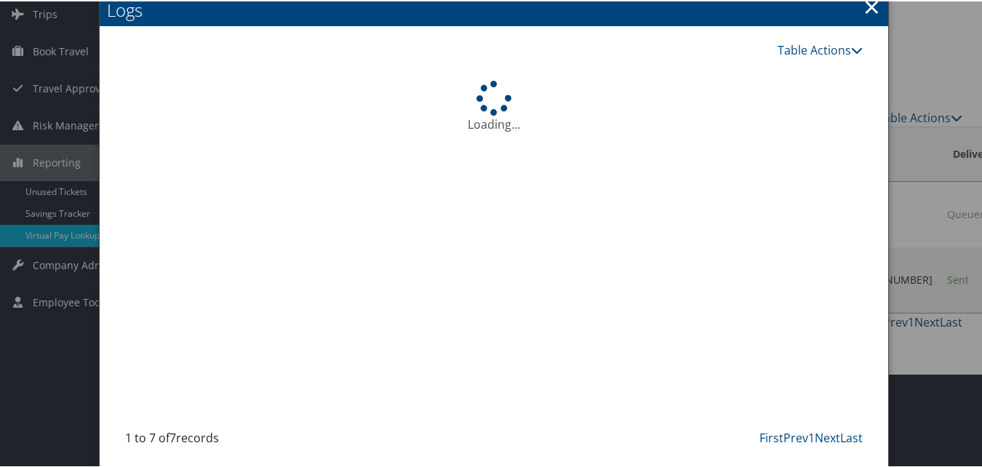
scroll to position [95, 0]
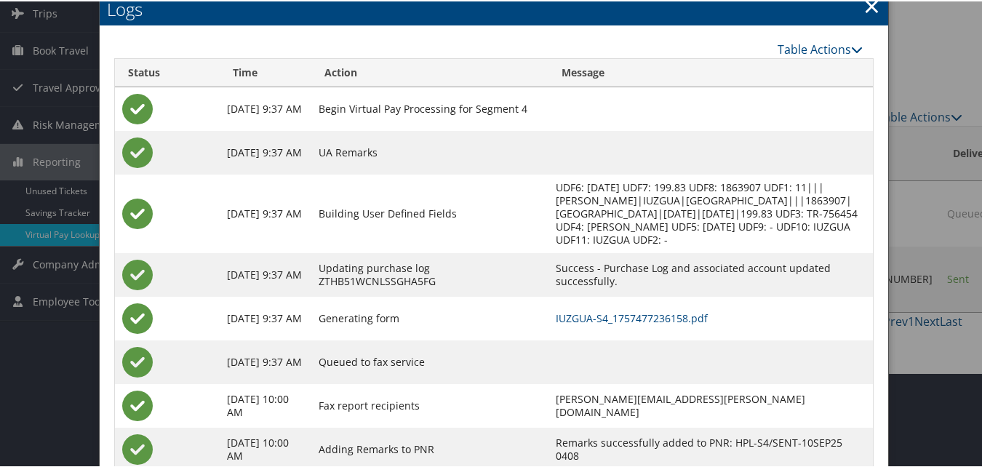
click at [670, 301] on td "IUZGUA-S4_1757477236158.pdf" at bounding box center [710, 317] width 325 height 44
click at [669, 315] on link "IUZGUA-S4_1757477236158.pdf" at bounding box center [632, 317] width 152 height 14
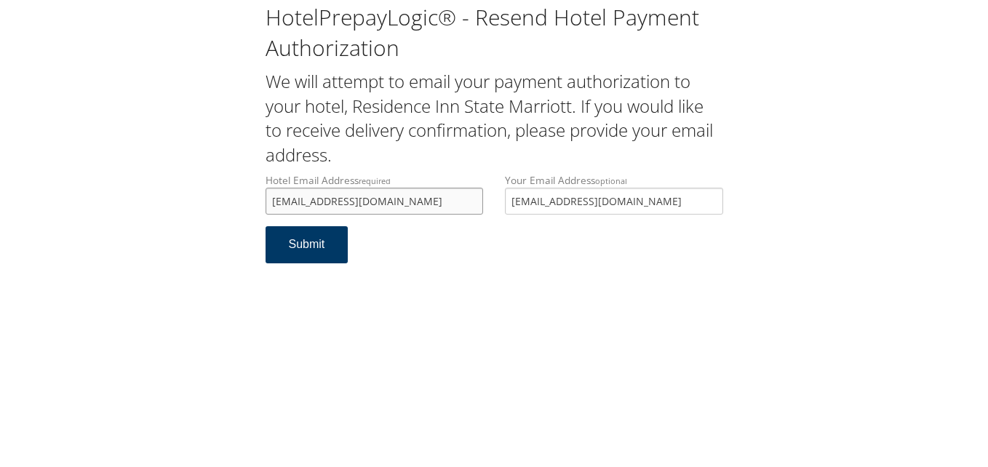
type input "[EMAIL_ADDRESS][DOMAIN_NAME]"
click at [317, 240] on button "Submit" at bounding box center [306, 244] width 83 height 37
paste input ""[EMAIL_ADDRESS][DOMAIN_NAME] Rep stated credit auth was not on file and hence …"
drag, startPoint x: 391, startPoint y: 204, endPoint x: 217, endPoint y: 206, distance: 173.8
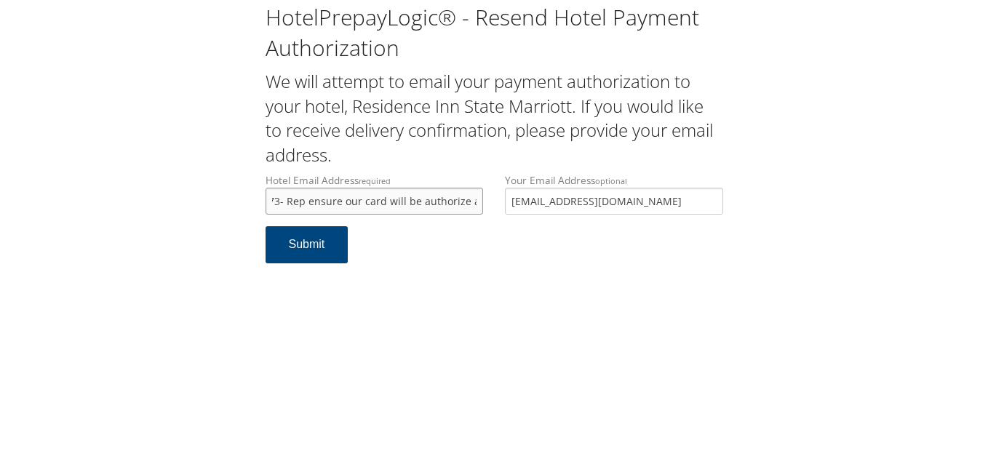
click at [217, 206] on div "HotelPrepayLogic® - Resend Hotel Payment Authorization We will attempt to email…" at bounding box center [494, 139] width 959 height 278
type input "[EMAIL_ADDRESS][DOMAIN_NAME]"
click at [426, 195] on input "[EMAIL_ADDRESS][DOMAIN_NAME]" at bounding box center [374, 201] width 218 height 27
drag, startPoint x: 316, startPoint y: 206, endPoint x: 268, endPoint y: 208, distance: 48.0
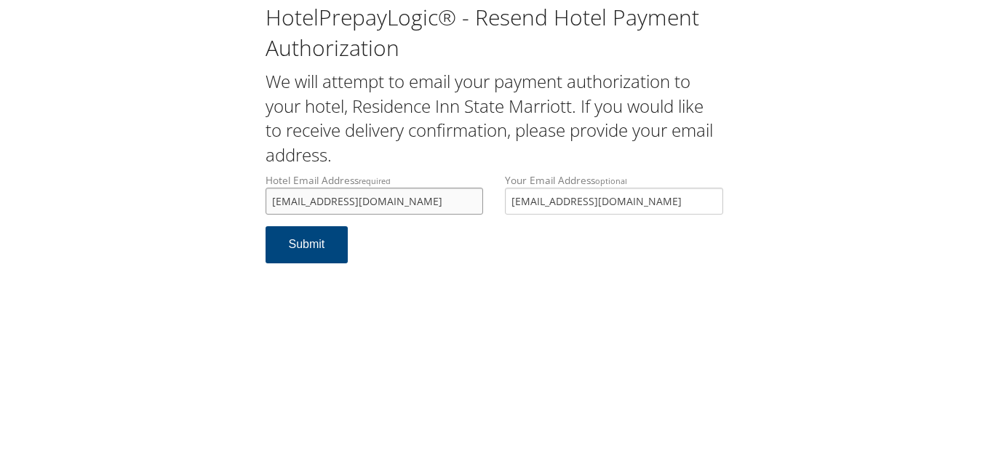
click at [268, 208] on input "[EMAIL_ADDRESS][DOMAIN_NAME]" at bounding box center [374, 201] width 218 height 27
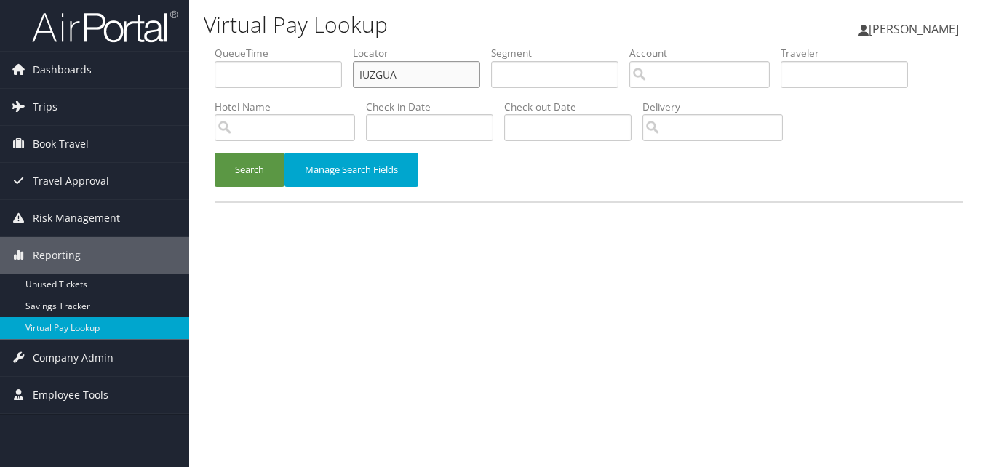
drag, startPoint x: 377, startPoint y: 74, endPoint x: 206, endPoint y: 54, distance: 172.1
click at [215, 54] on form "QueueTime Locator IUZGUA Segment Account Traveler Hotel Name Check-in Date Chec…" at bounding box center [589, 124] width 748 height 156
paste input "WIDGWG"
type input "WIDGWG"
click at [249, 162] on button "Search" at bounding box center [250, 170] width 70 height 34
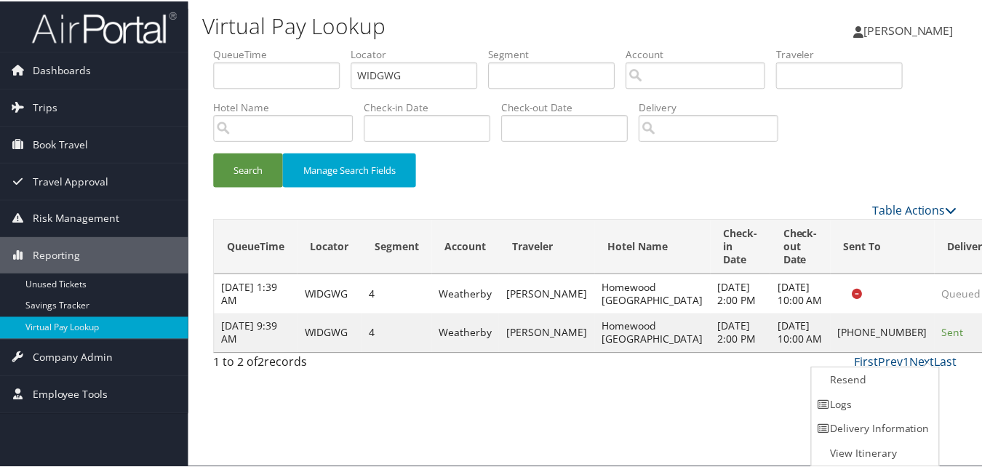
scroll to position [1, 0]
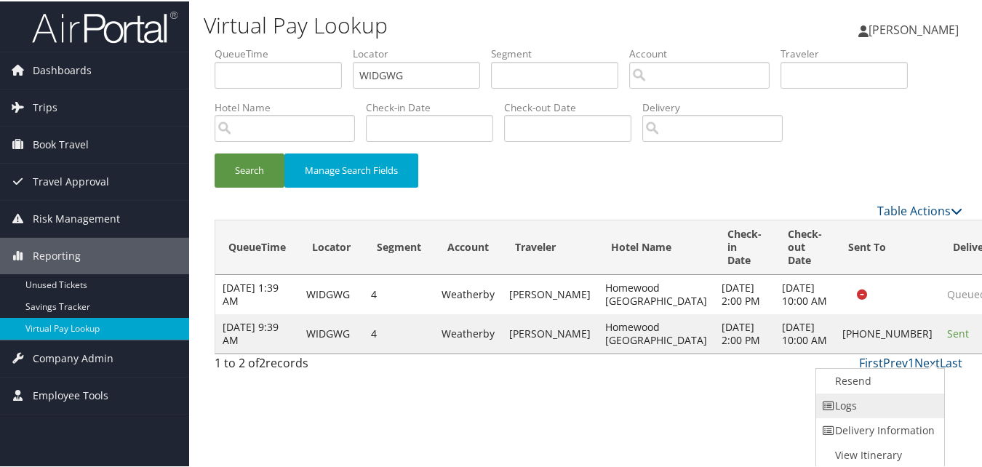
drag, startPoint x: 916, startPoint y: 359, endPoint x: 904, endPoint y: 398, distance: 41.2
click at [904, 398] on link "Logs" at bounding box center [878, 404] width 124 height 25
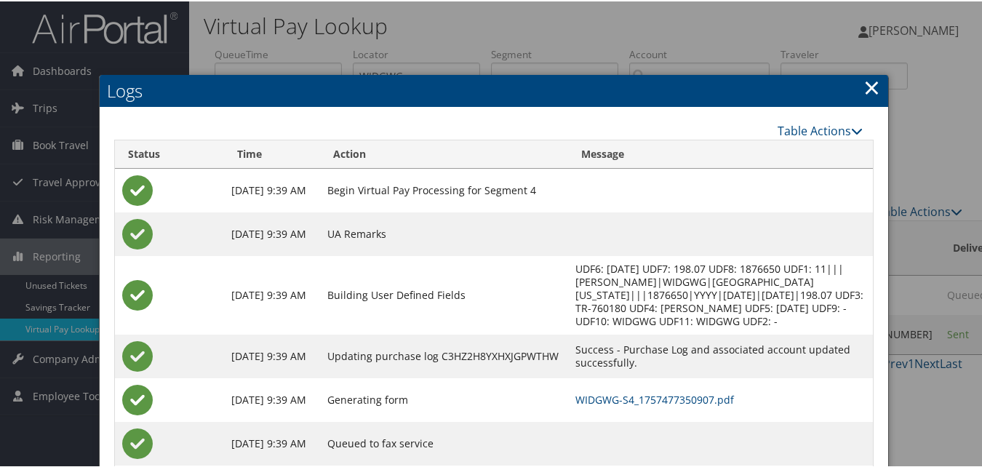
scroll to position [125, 0]
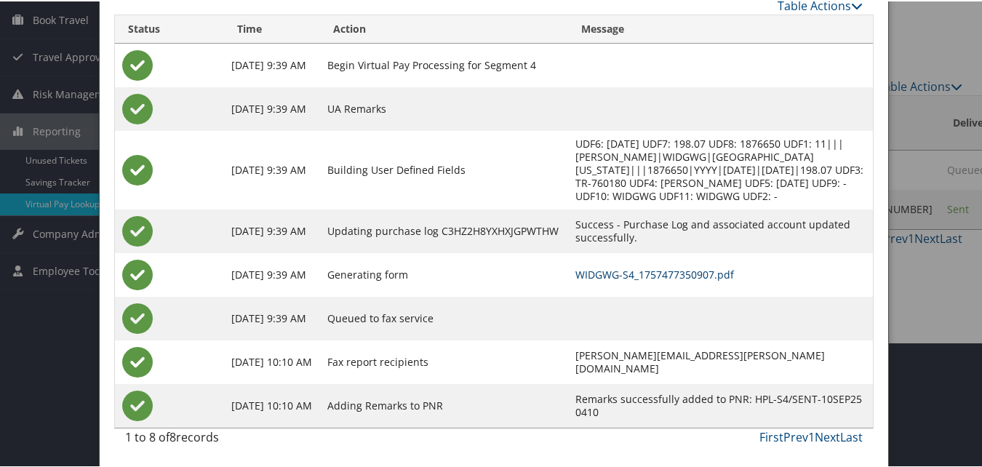
click at [618, 265] on td "WIDGWG-S4_1757477350907.pdf" at bounding box center [720, 274] width 305 height 44
click at [618, 271] on link "WIDGWG-S4_1757477350907.pdf" at bounding box center [654, 273] width 159 height 14
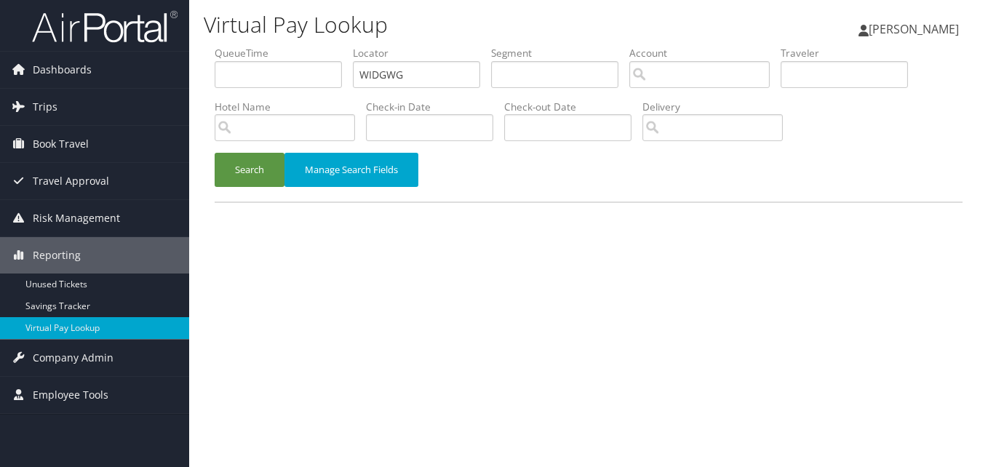
click at [245, 157] on button "Search" at bounding box center [250, 170] width 70 height 34
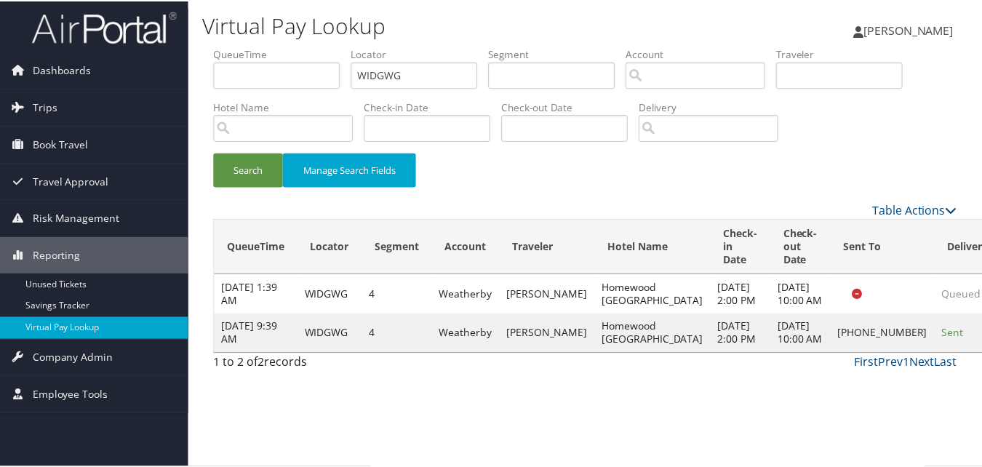
scroll to position [1, 0]
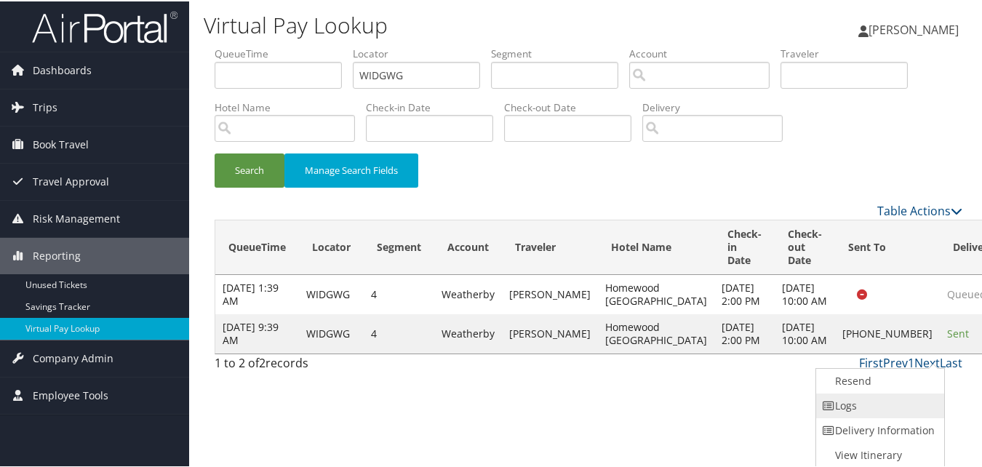
click at [892, 397] on link "Logs" at bounding box center [878, 404] width 124 height 25
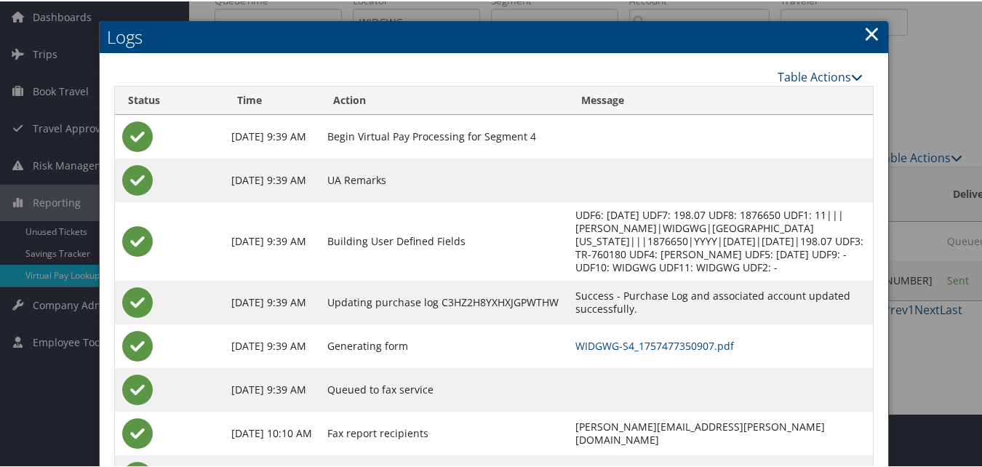
scroll to position [125, 0]
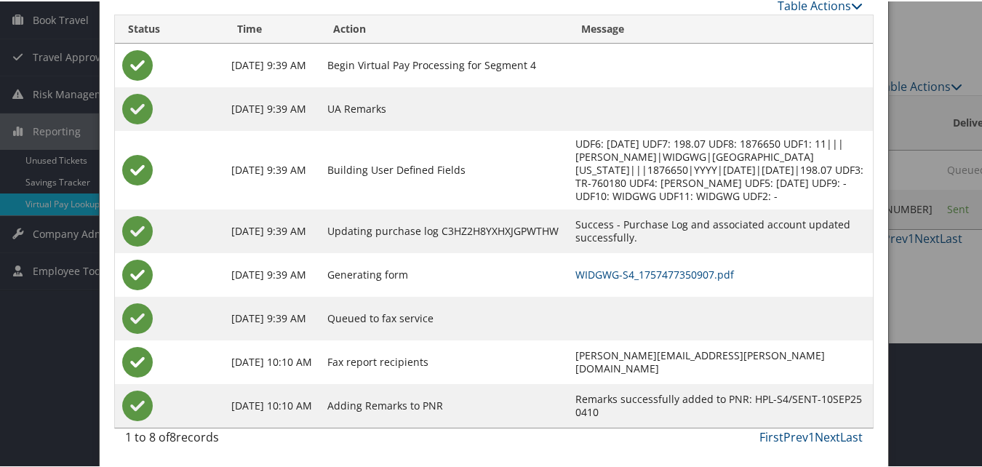
click at [624, 288] on td "WIDGWG-S4_1757477350907.pdf" at bounding box center [720, 274] width 305 height 44
click at [629, 269] on link "WIDGWG-S4_1757477350907.pdf" at bounding box center [654, 273] width 159 height 14
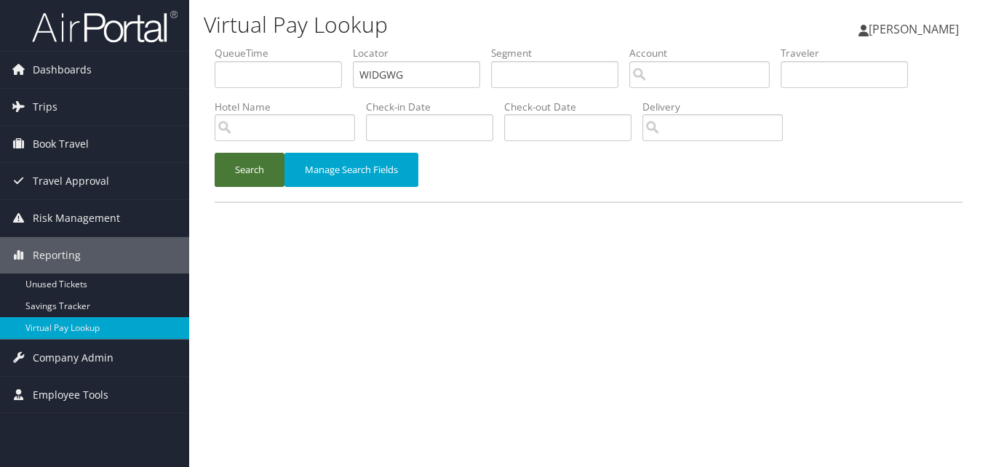
click at [257, 162] on button "Search" at bounding box center [250, 170] width 70 height 34
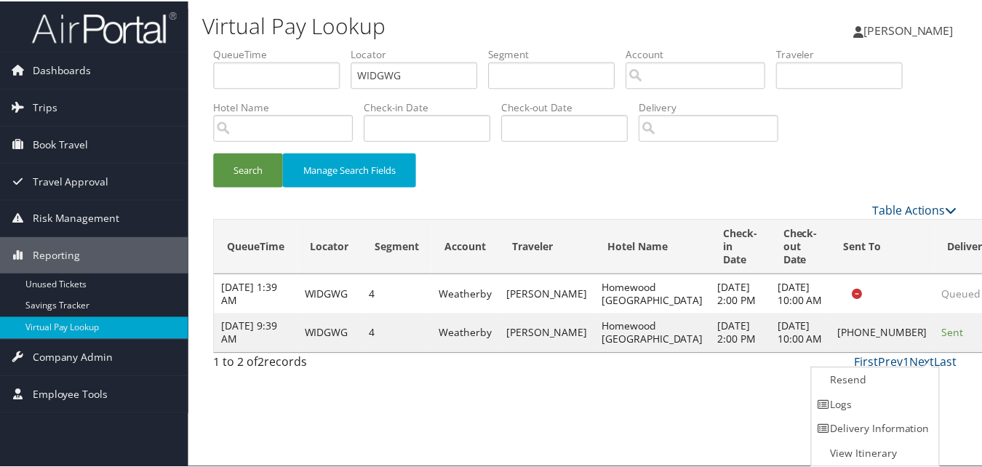
scroll to position [1, 0]
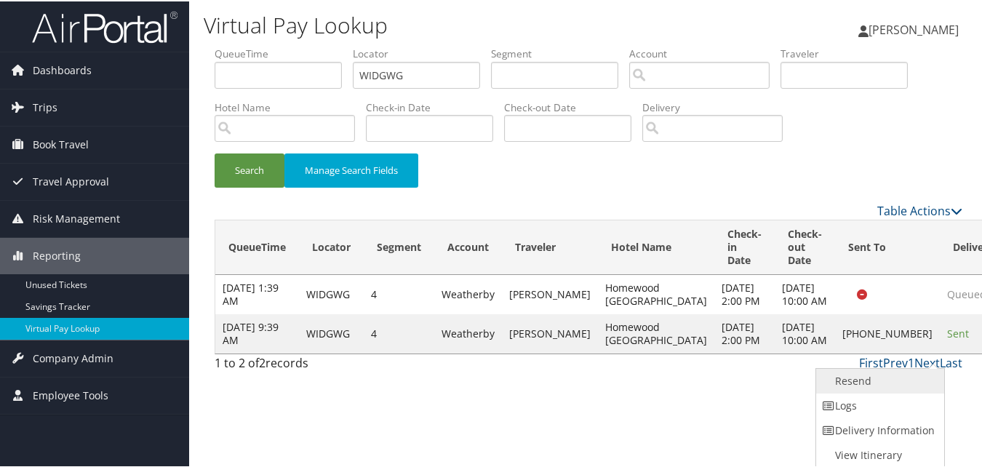
click at [849, 379] on link "Resend" at bounding box center [878, 379] width 124 height 25
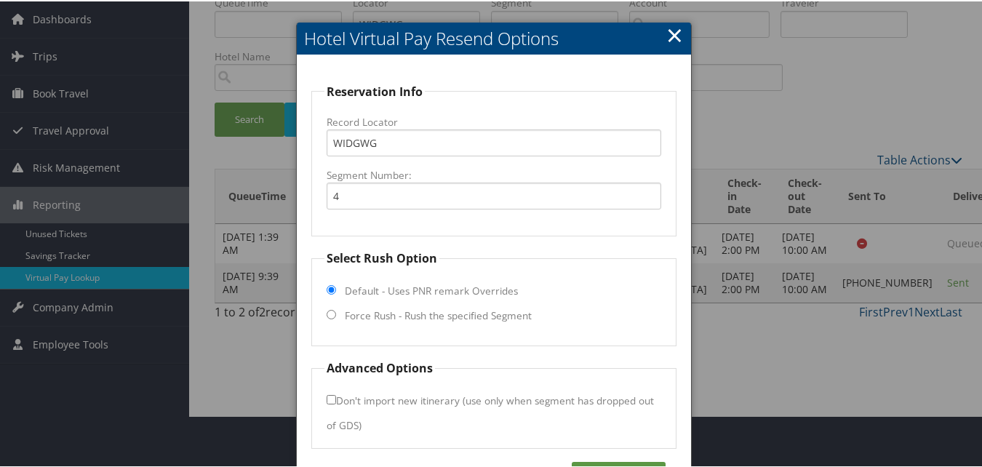
scroll to position [98, 0]
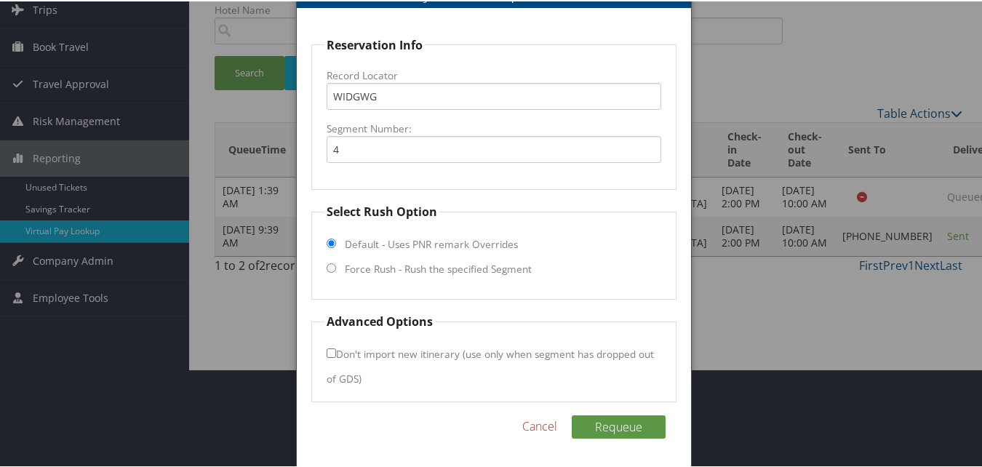
click at [392, 260] on fieldset "Select Rush Option Default - Uses PNR remark Overrides Force Rush - Rush the sp…" at bounding box center [493, 249] width 364 height 97
click at [353, 270] on label "Force Rush - Rush the specified Segment" at bounding box center [438, 267] width 187 height 15
click at [336, 270] on input "Force Rush - Rush the specified Segment" at bounding box center [331, 266] width 9 height 9
radio input "true"
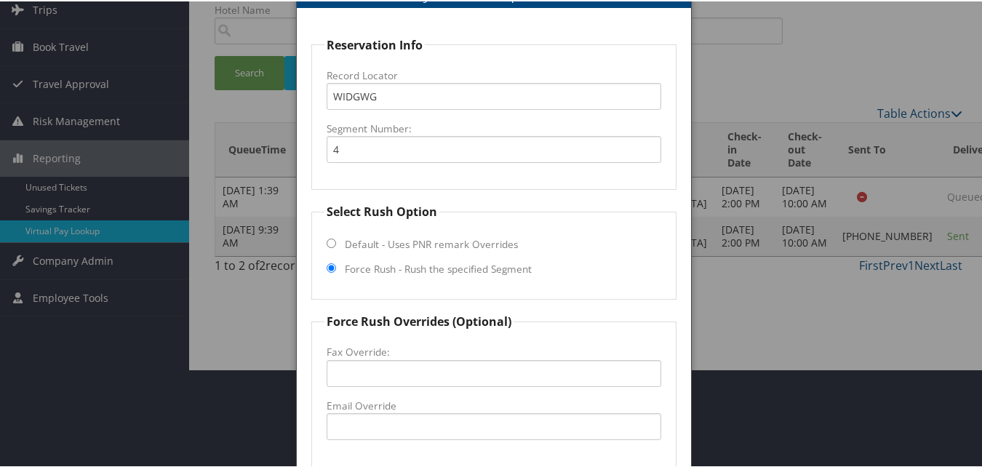
scroll to position [265, 0]
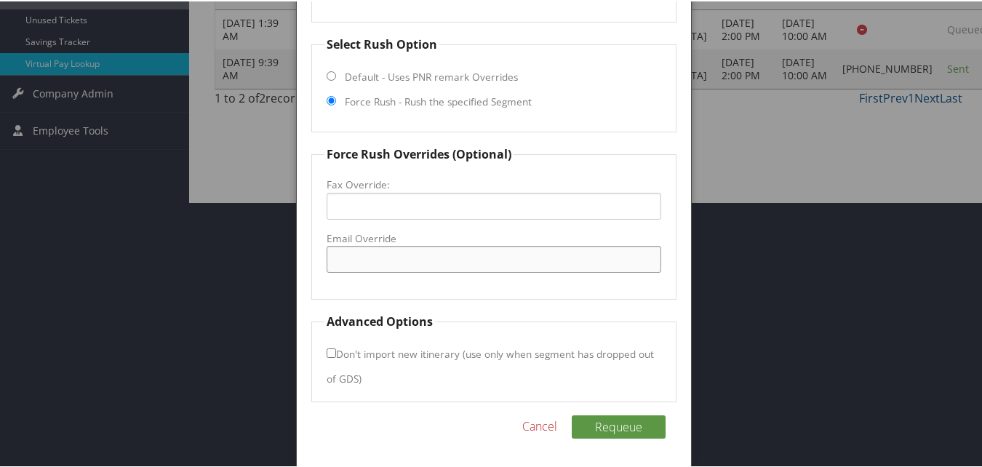
click at [380, 248] on input "Email Override" at bounding box center [494, 257] width 334 height 27
click at [344, 262] on input "gygrres@gmail.com" at bounding box center [494, 257] width 334 height 27
type input "gxygrres@gmail.com"
click at [633, 437] on button "Requeue" at bounding box center [619, 425] width 94 height 23
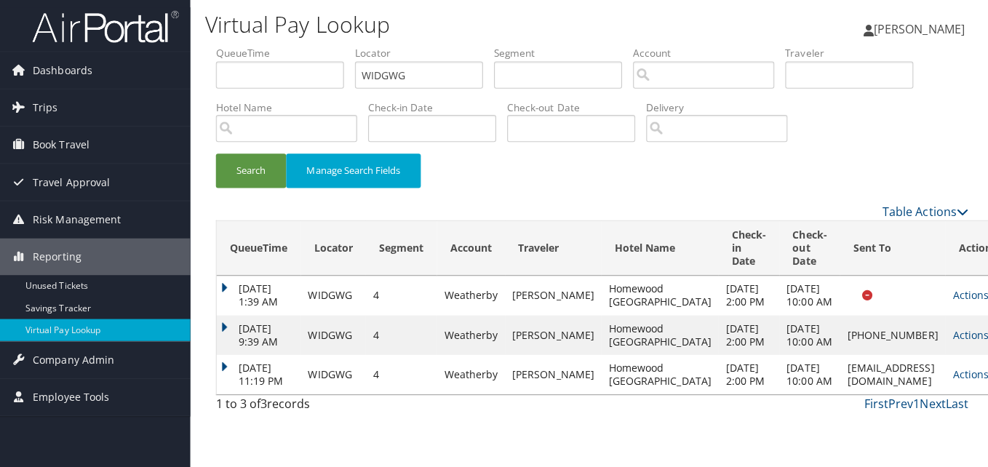
scroll to position [0, 0]
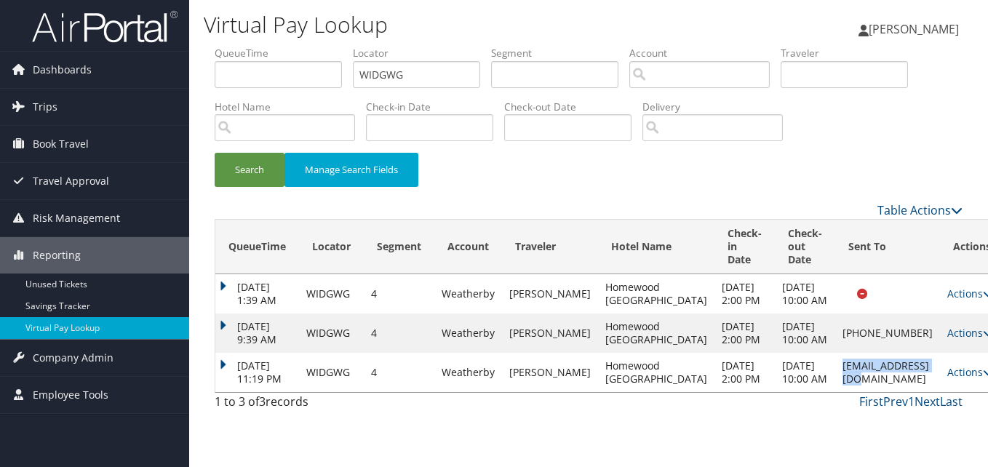
copy td "gxygrres@gmail.com"
drag, startPoint x: 887, startPoint y: 402, endPoint x: 788, endPoint y: 407, distance: 99.0
click at [835, 392] on td "gxygrres@gmail.com" at bounding box center [887, 372] width 105 height 39
drag, startPoint x: 788, startPoint y: 407, endPoint x: 938, endPoint y: 401, distance: 149.9
click at [947, 379] on link "Actions" at bounding box center [970, 372] width 46 height 14
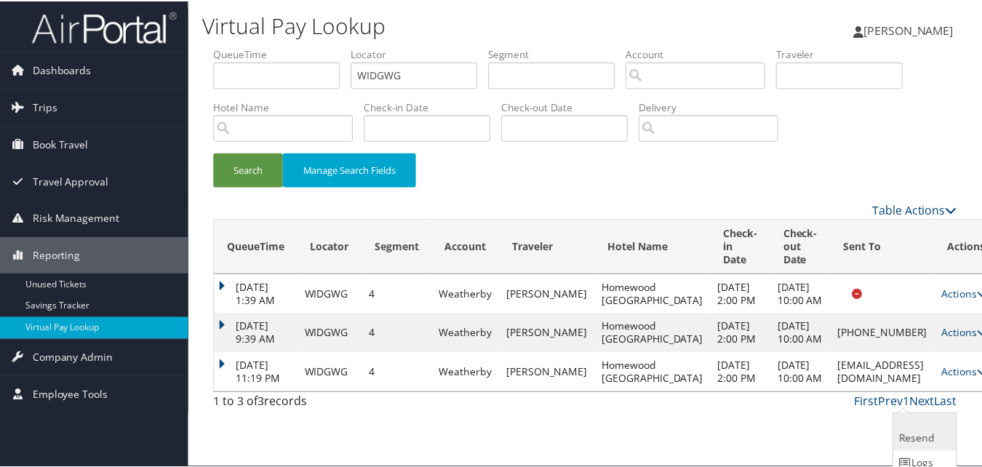
scroll to position [48, 0]
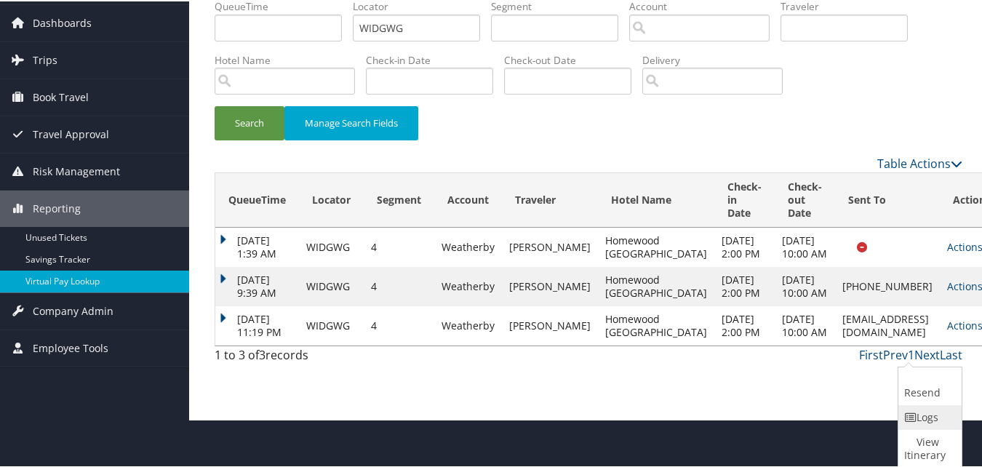
click at [923, 417] on link "Logs" at bounding box center [928, 416] width 60 height 25
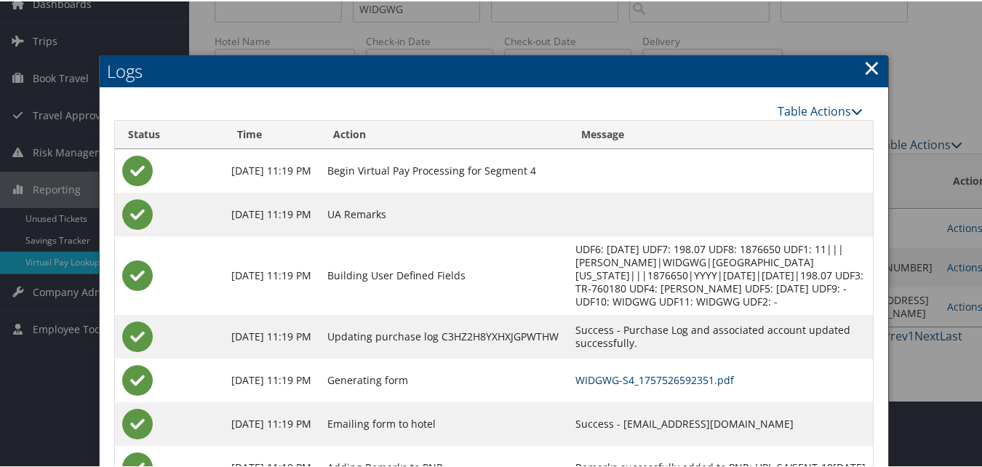
scroll to position [129, 0]
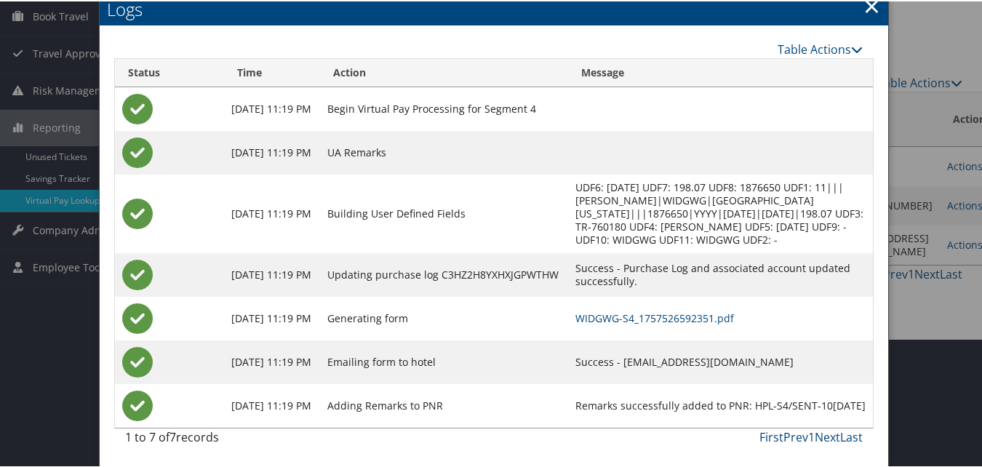
click at [630, 304] on td "WIDGWG-S4_1757526592351.pdf" at bounding box center [720, 317] width 305 height 44
click at [633, 318] on link "WIDGWG-S4_1757526592351.pdf" at bounding box center [654, 317] width 159 height 14
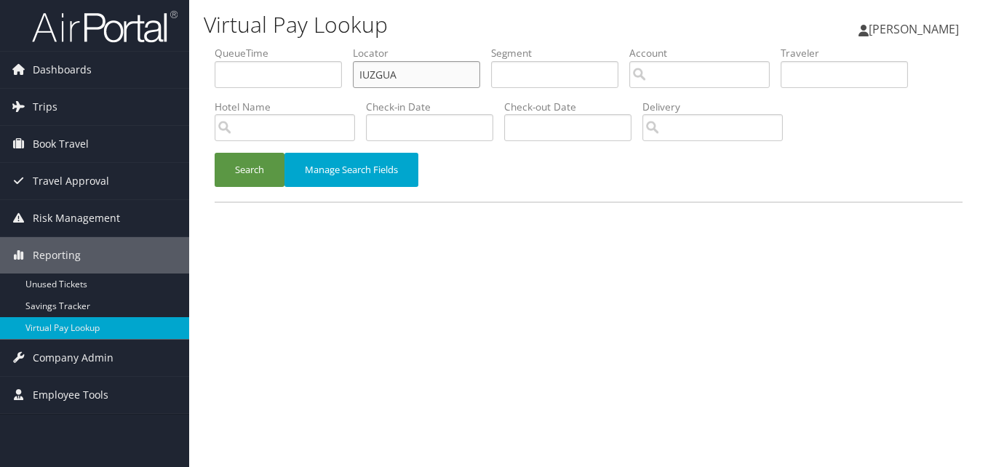
paste input "JBPGQY"
drag, startPoint x: 378, startPoint y: 81, endPoint x: 237, endPoint y: 108, distance: 143.8
click at [237, 46] on ul "QueueTime Locator JBPGQY Segment Account Traveler Hotel Name Check-in Date Chec…" at bounding box center [589, 46] width 748 height 0
type input "JBPGQY"
click at [257, 175] on button "Search" at bounding box center [250, 170] width 70 height 34
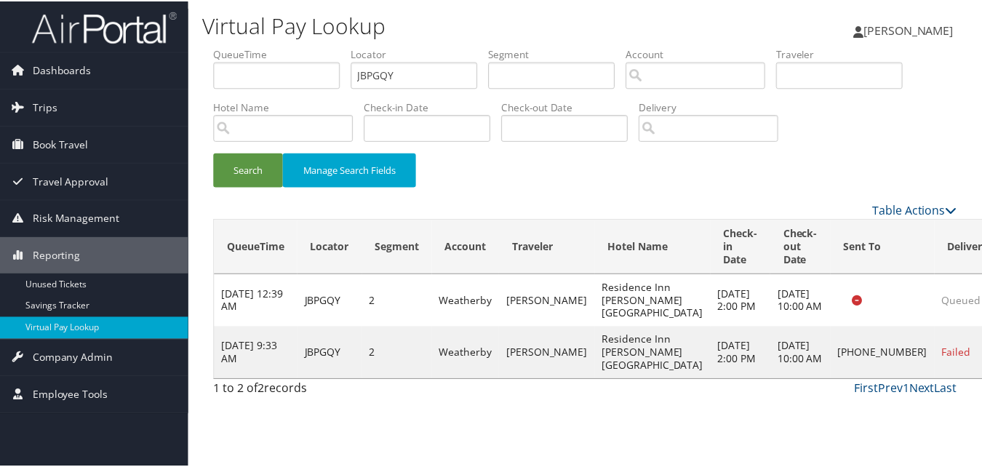
scroll to position [33, 0]
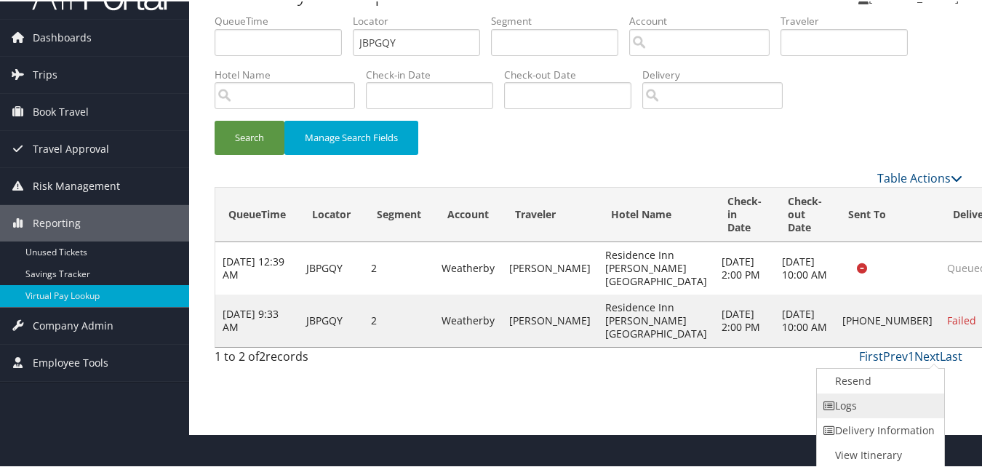
click at [913, 404] on link "Logs" at bounding box center [879, 404] width 124 height 25
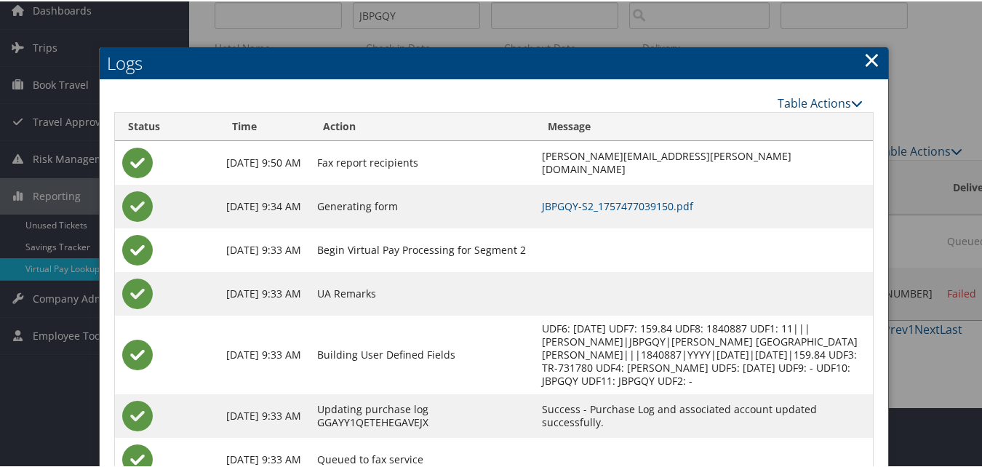
scroll to position [114, 0]
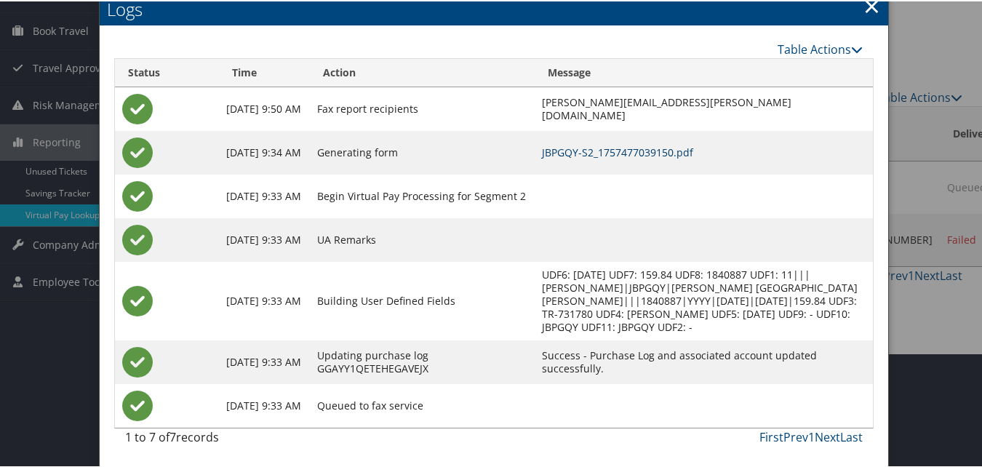
click at [593, 149] on link "JBPGQY-S2_1757477039150.pdf" at bounding box center [617, 151] width 151 height 14
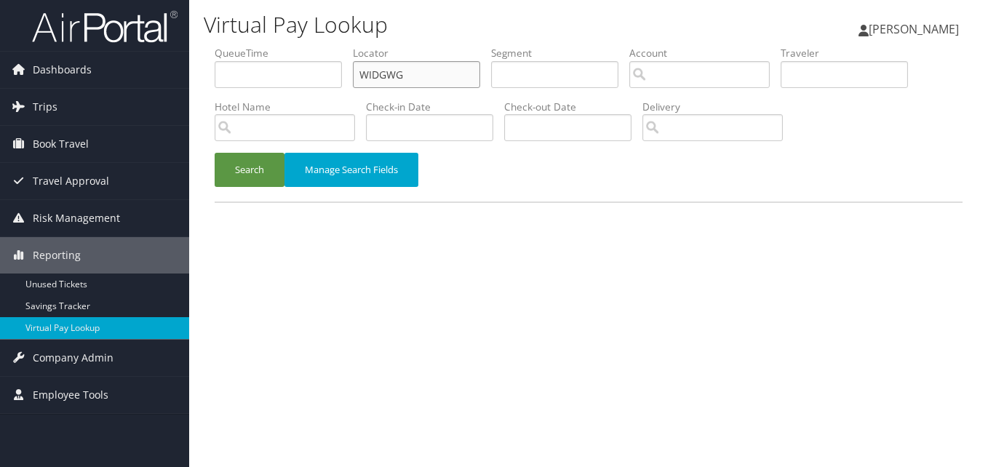
drag, startPoint x: 438, startPoint y: 82, endPoint x: 276, endPoint y: 110, distance: 163.8
click at [276, 46] on ul "QueueTime Locator WIDGWG Segment Account Traveler Hotel Name Check-in Date Chec…" at bounding box center [589, 46] width 748 height 0
paste input "JMNIOK"
type input "JMNIOK"
click at [260, 172] on button "Search" at bounding box center [250, 170] width 70 height 34
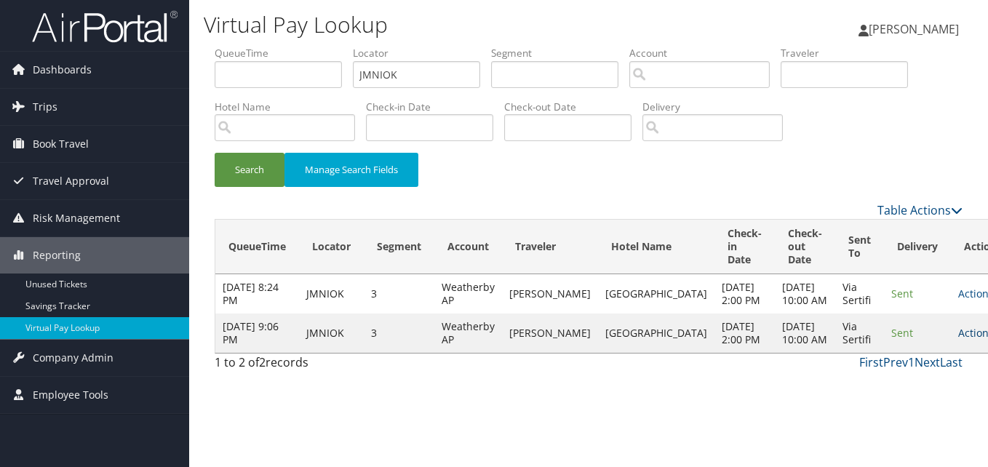
click at [958, 340] on link "Actions" at bounding box center [981, 333] width 46 height 14
click at [892, 389] on link "Logs" at bounding box center [900, 398] width 92 height 25
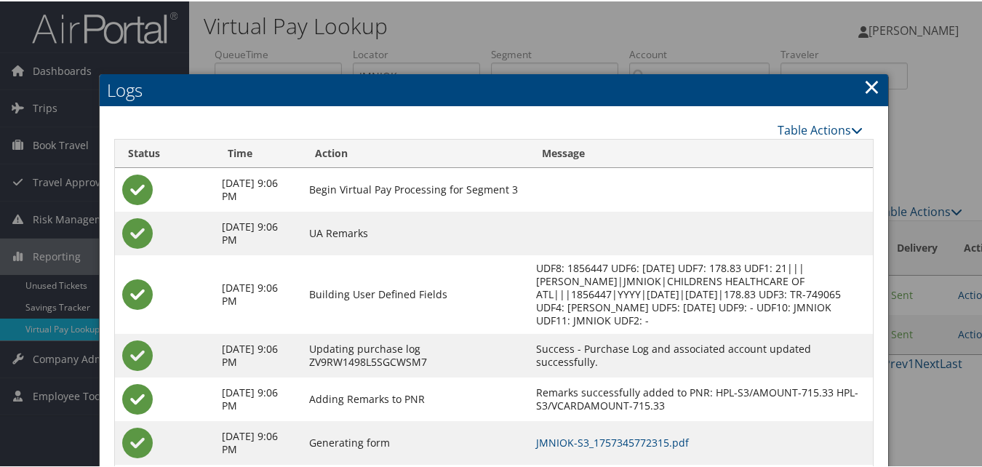
scroll to position [124, 0]
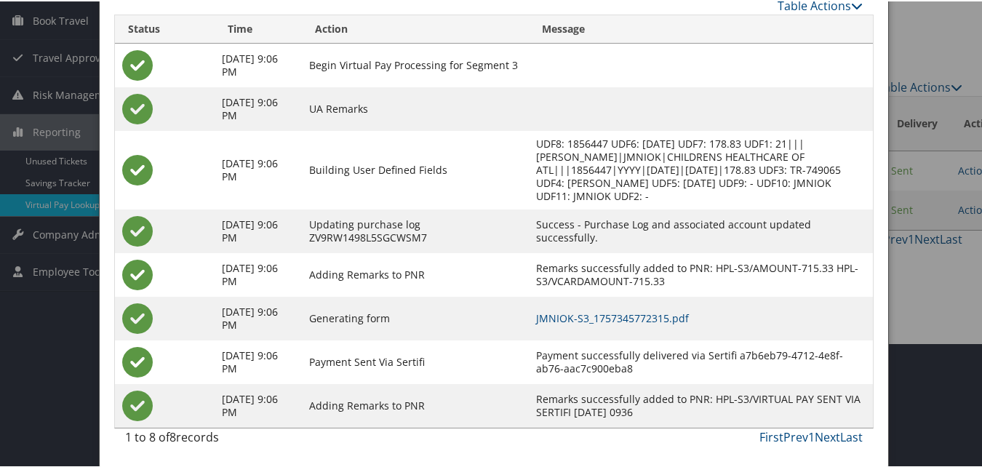
click at [674, 332] on td "JMNIOK-S3_1757345772315.pdf" at bounding box center [701, 317] width 344 height 44
click at [674, 319] on link "JMNIOK-S3_1757345772315.pdf" at bounding box center [612, 317] width 153 height 14
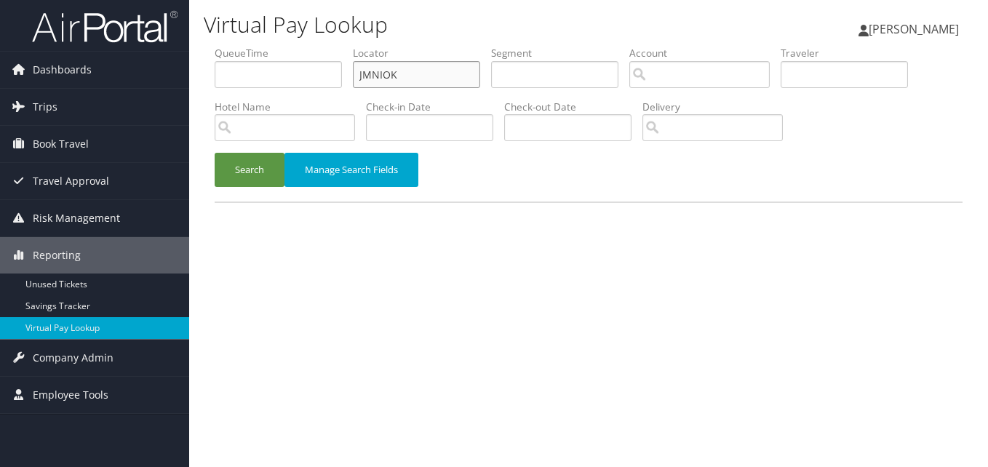
drag, startPoint x: 428, startPoint y: 71, endPoint x: 296, endPoint y: 89, distance: 132.8
click at [296, 46] on ul "QueueTime Locator JMNIOK Segment Account Traveler Hotel Name Check-in Date Chec…" at bounding box center [589, 46] width 748 height 0
paste input "ITNDPV"
type input "ITNDPV"
click at [215, 153] on button "Search" at bounding box center [250, 170] width 70 height 34
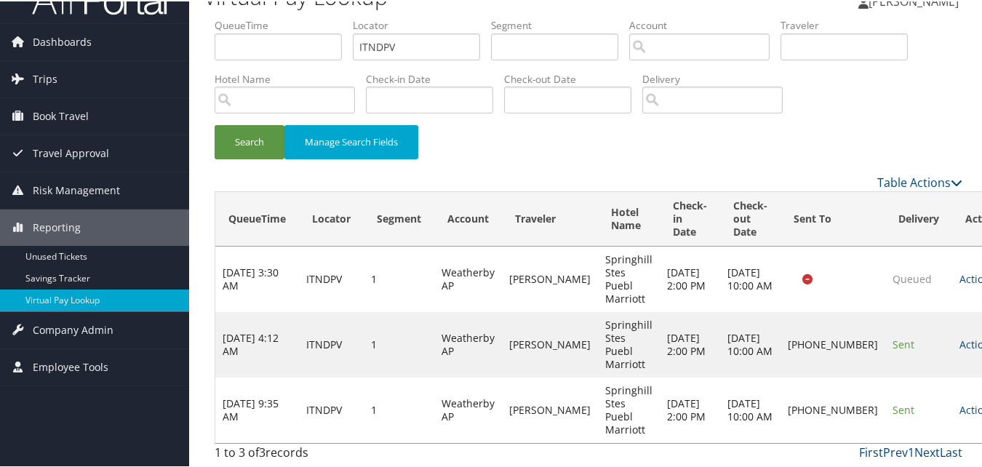
click at [952, 401] on td "Actions Resend Logs Delivery Information View Itinerary" at bounding box center [984, 408] width 64 height 65
click at [959, 411] on link "Actions" at bounding box center [982, 408] width 46 height 14
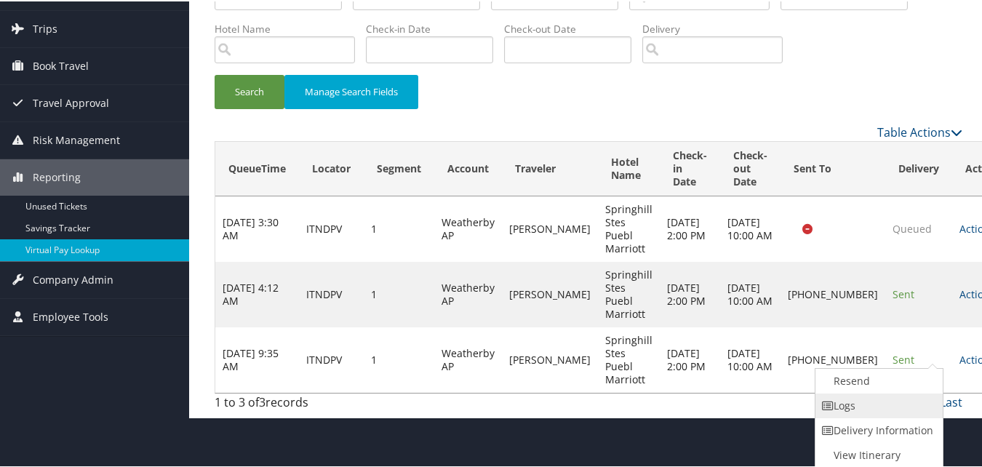
click at [851, 407] on link "Logs" at bounding box center [877, 404] width 124 height 25
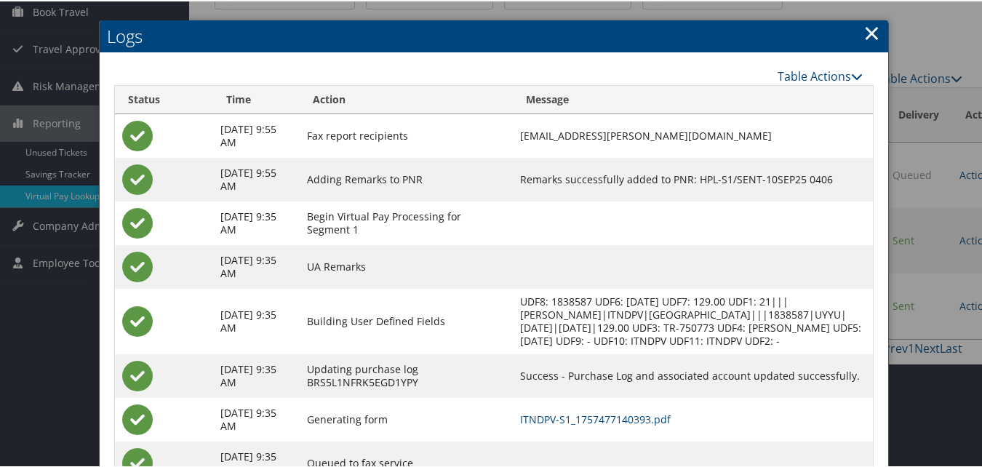
scroll to position [204, 0]
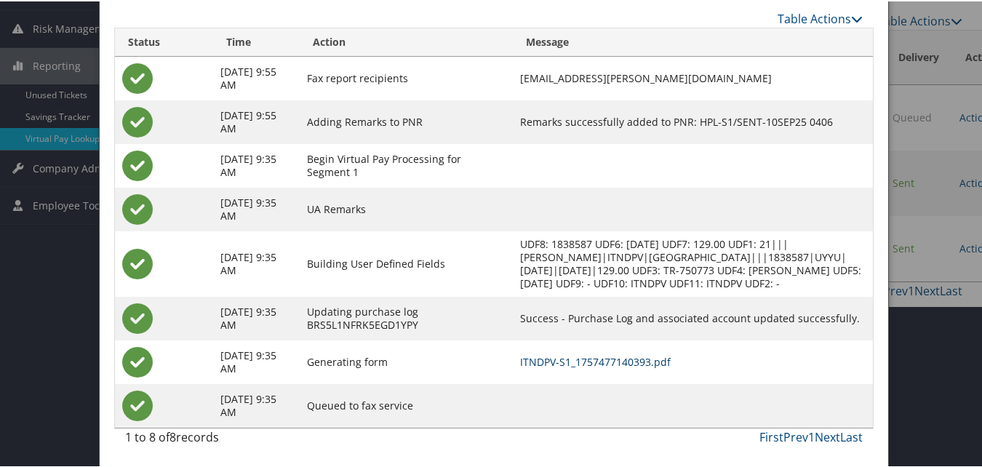
click at [644, 365] on link "ITNDPV-S1_1757477140393.pdf" at bounding box center [595, 360] width 151 height 14
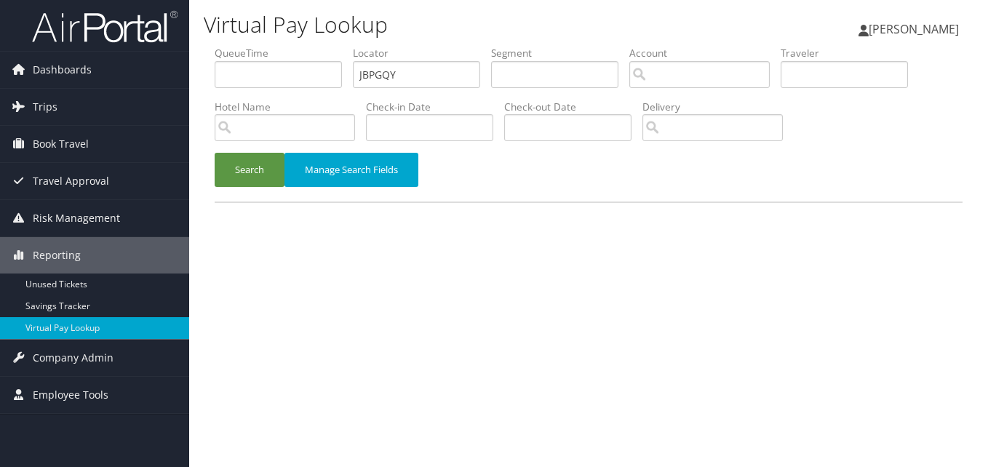
click at [242, 169] on button "Search" at bounding box center [250, 170] width 70 height 34
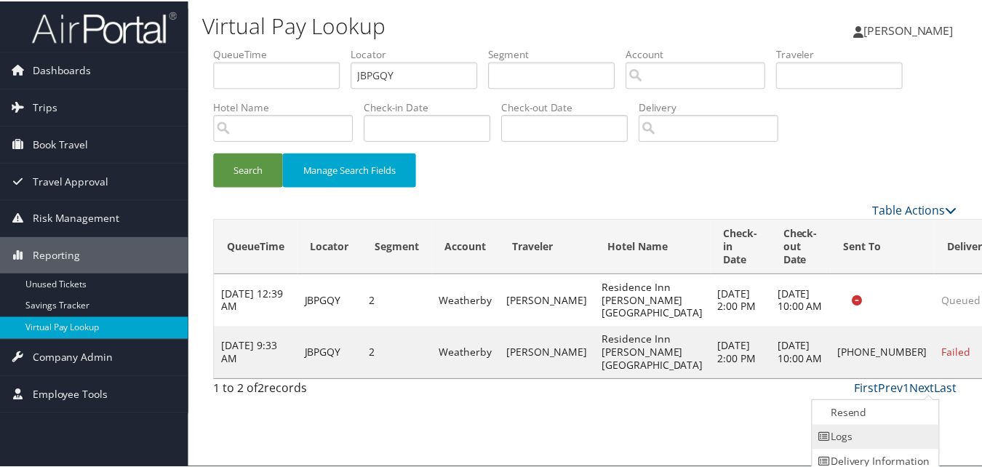
scroll to position [33, 0]
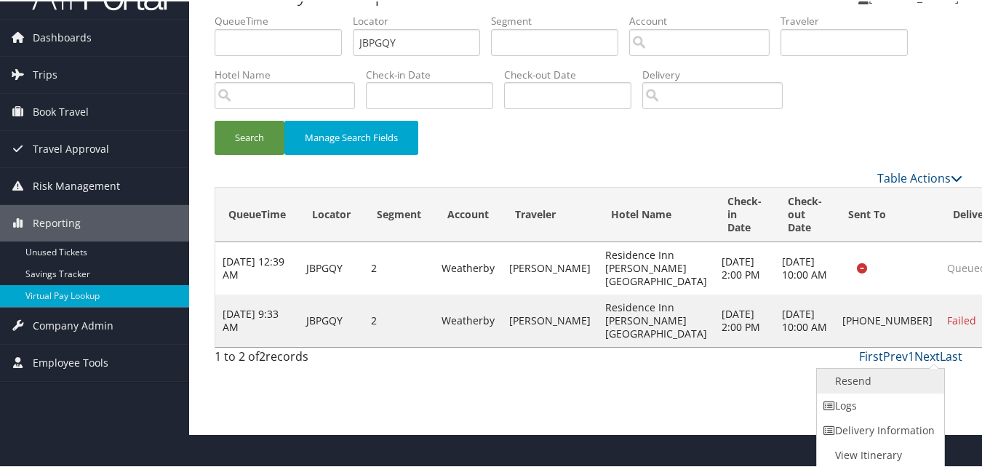
click at [890, 378] on link "Resend" at bounding box center [879, 379] width 124 height 25
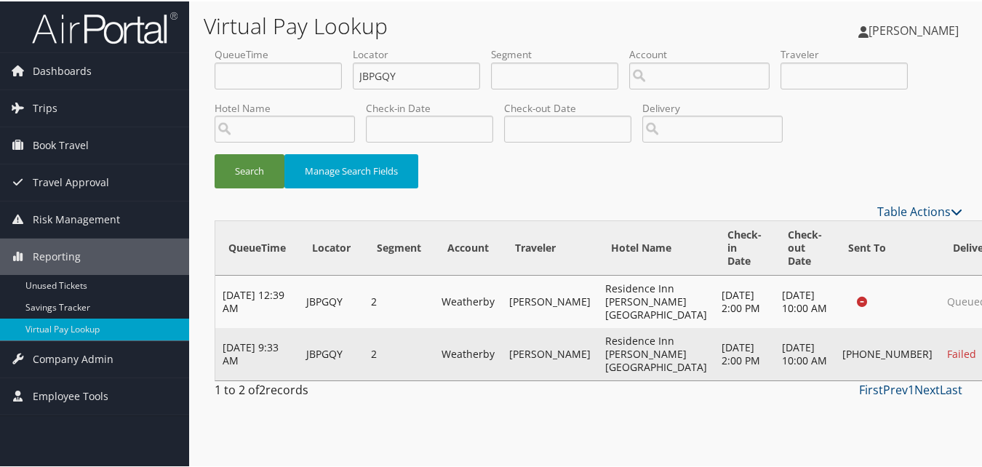
scroll to position [0, 0]
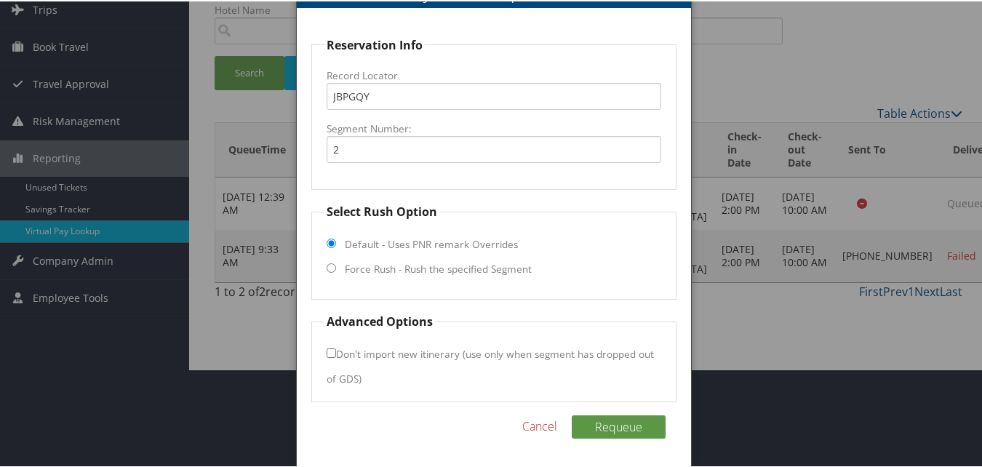
click at [452, 255] on fieldset "Select Rush Option Default - Uses PNR remark Overrides Force Rush - Rush the sp…" at bounding box center [493, 249] width 364 height 97
click at [455, 269] on label "Force Rush - Rush the specified Segment" at bounding box center [438, 267] width 187 height 15
click at [336, 269] on input "Force Rush - Rush the specified Segment" at bounding box center [331, 266] width 9 height 9
radio input "true"
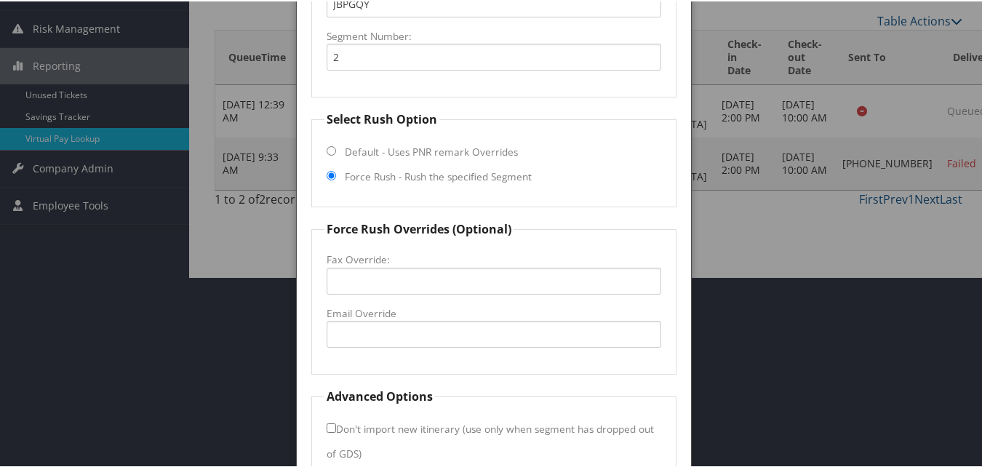
scroll to position [265, 0]
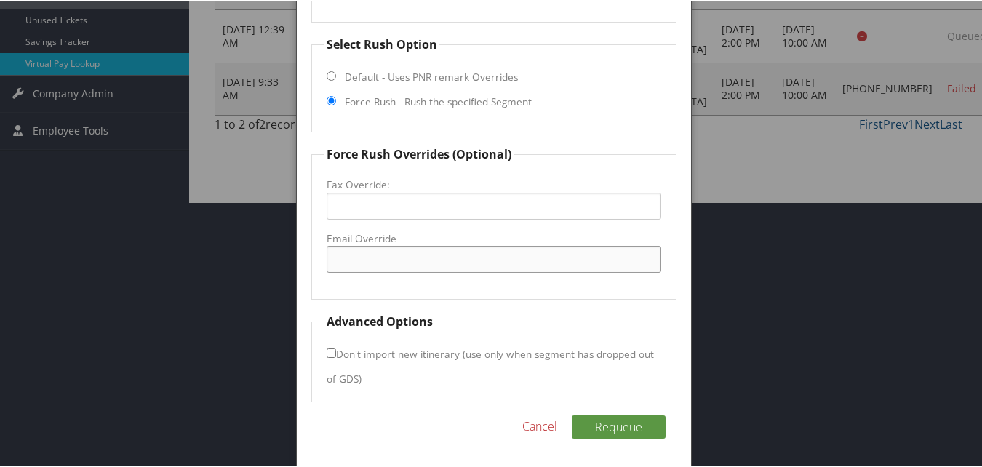
click at [409, 264] on input "Email Override" at bounding box center [494, 257] width 334 height 27
type input "avpri.ri@gmail.com"
click at [625, 429] on button "Requeue" at bounding box center [619, 425] width 94 height 23
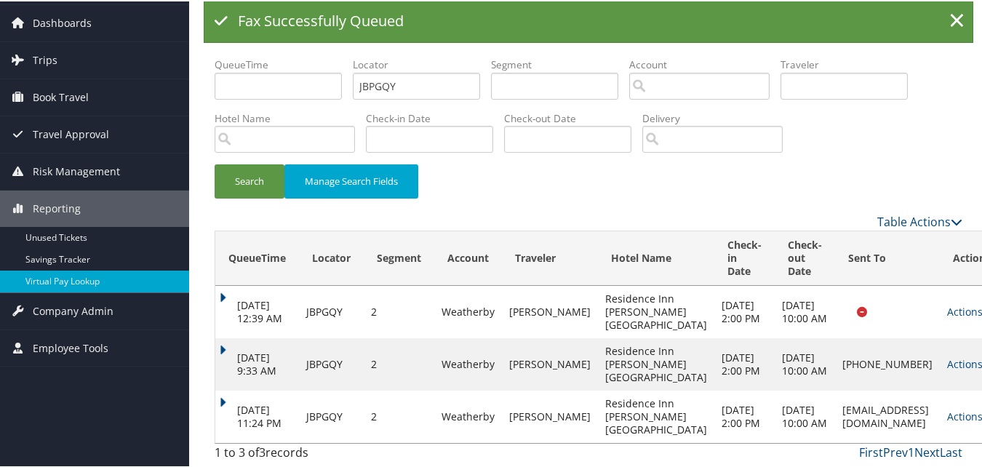
scroll to position [68, 0]
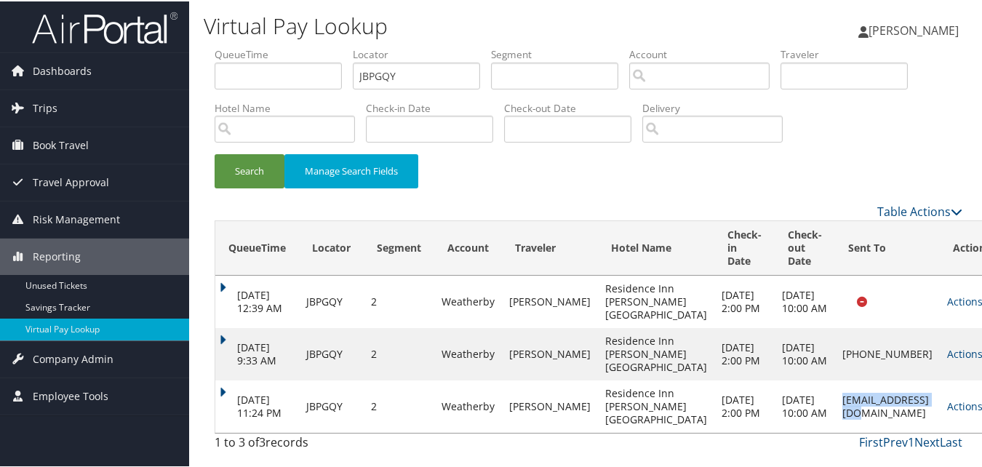
drag, startPoint x: 787, startPoint y: 408, endPoint x: 878, endPoint y: 401, distance: 91.1
click at [878, 401] on td "avpri.ri@gmail.com" at bounding box center [887, 405] width 105 height 52
copy td "avpri.ri@gmail.com"
click at [947, 398] on link "Actions" at bounding box center [970, 405] width 46 height 14
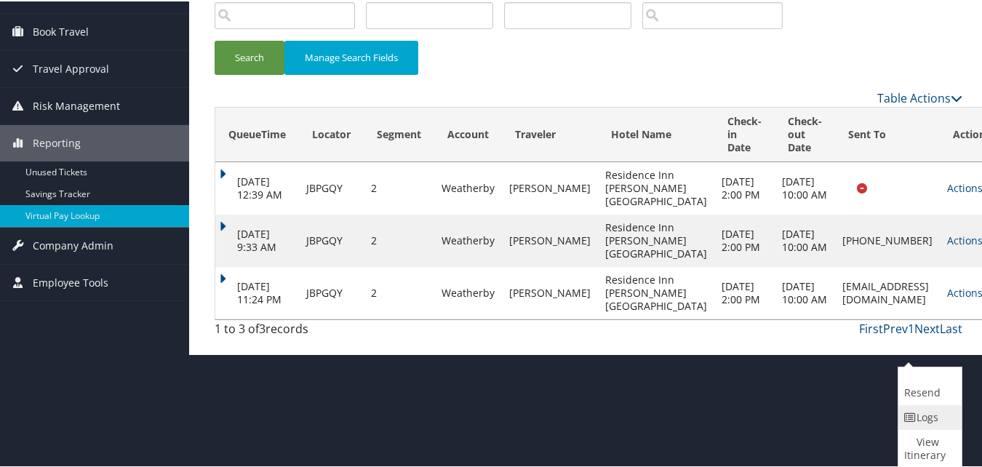
click at [924, 417] on link "Logs" at bounding box center [928, 416] width 60 height 25
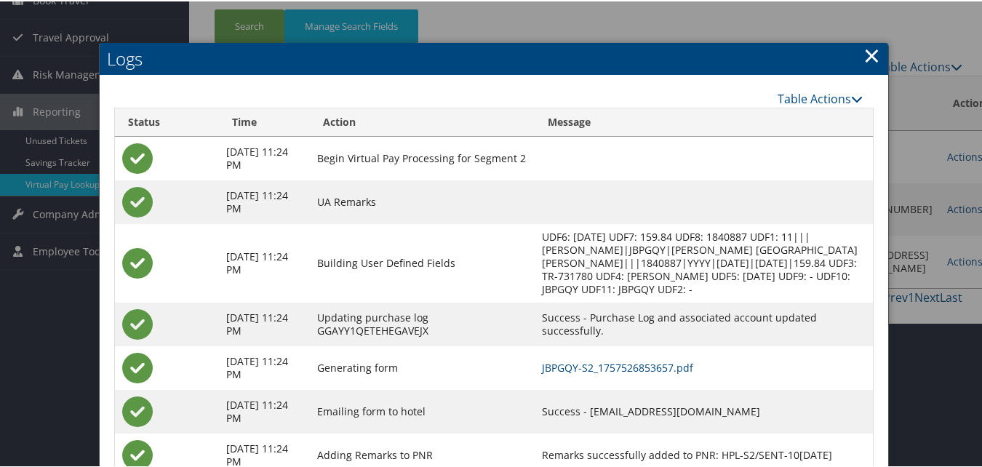
scroll to position [194, 0]
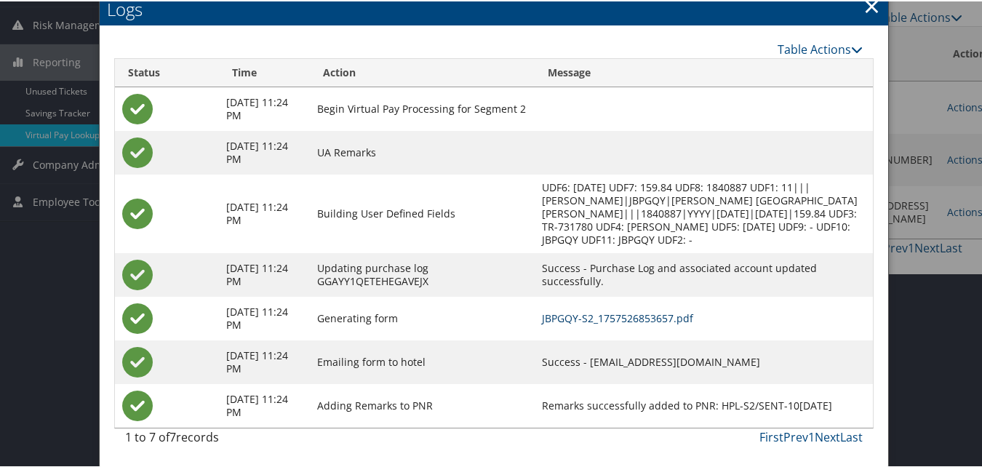
click at [665, 313] on link "JBPGQY-S2_1757526853657.pdf" at bounding box center [617, 317] width 151 height 14
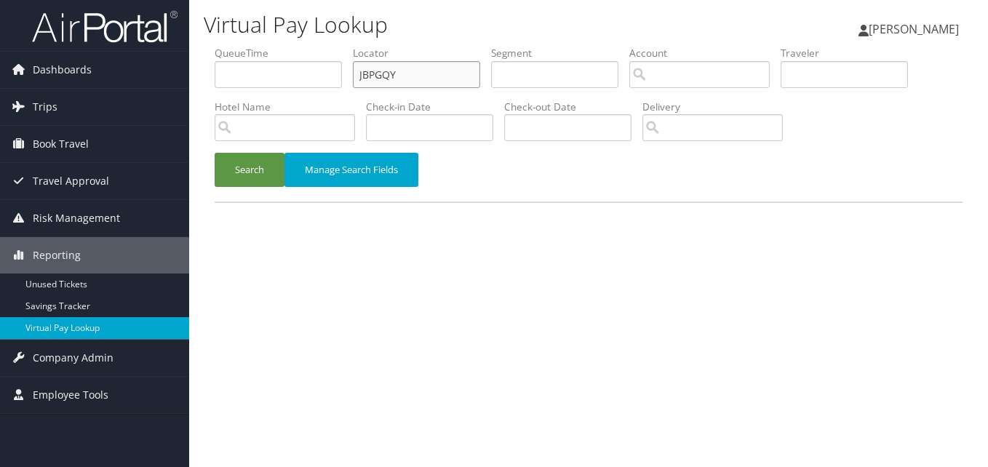
paste input "JLPJAZ"
drag, startPoint x: 0, startPoint y: 0, endPoint x: 220, endPoint y: 95, distance: 239.1
click at [220, 46] on ul "QueueTime Locator JLPJAZ Segment Account Traveler Hotel Name Check-in Date Chec…" at bounding box center [589, 46] width 748 height 0
type input "JLPJAZ"
click at [215, 153] on button "Search" at bounding box center [250, 170] width 70 height 34
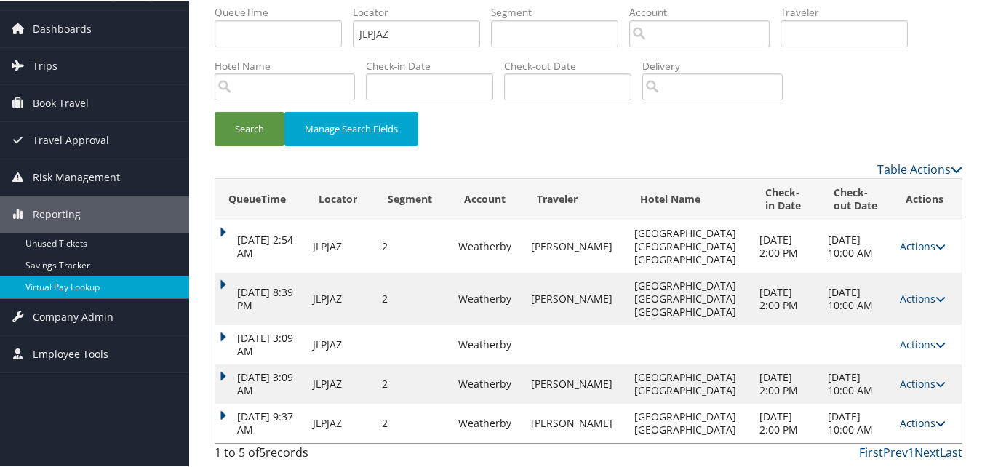
click at [900, 415] on link "Actions" at bounding box center [923, 422] width 46 height 14
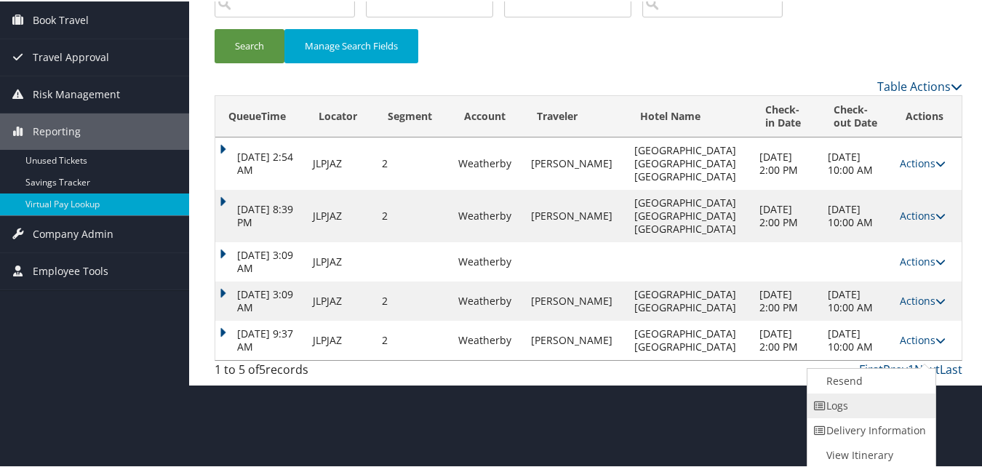
click at [844, 407] on link "Logs" at bounding box center [869, 404] width 124 height 25
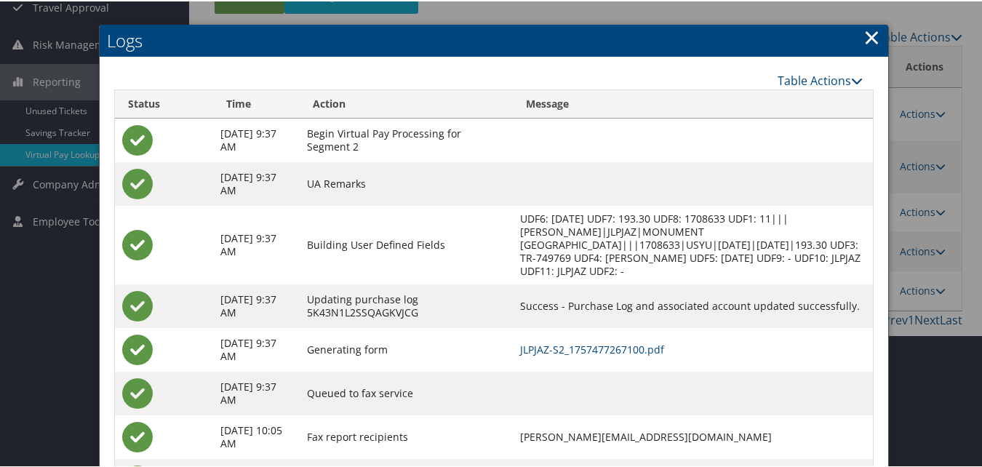
scroll to position [249, 0]
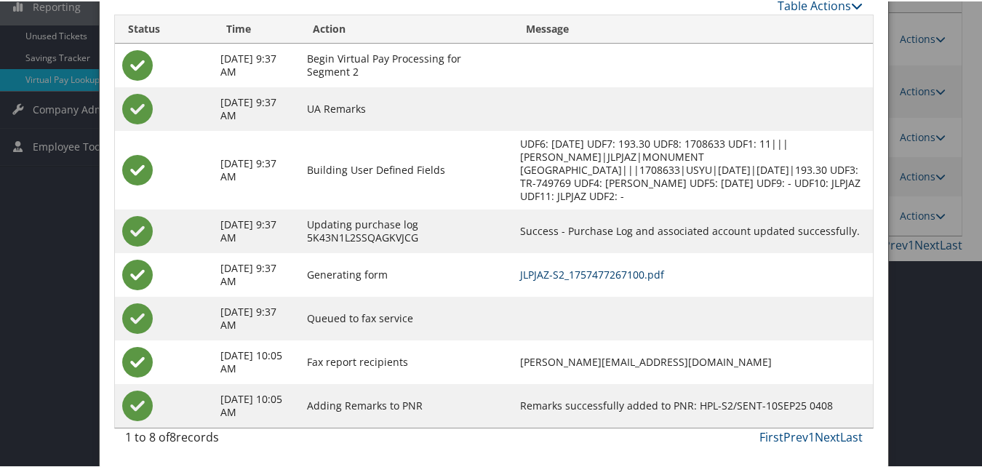
click at [598, 268] on link "JLPJAZ-S2_1757477267100.pdf" at bounding box center [592, 273] width 144 height 14
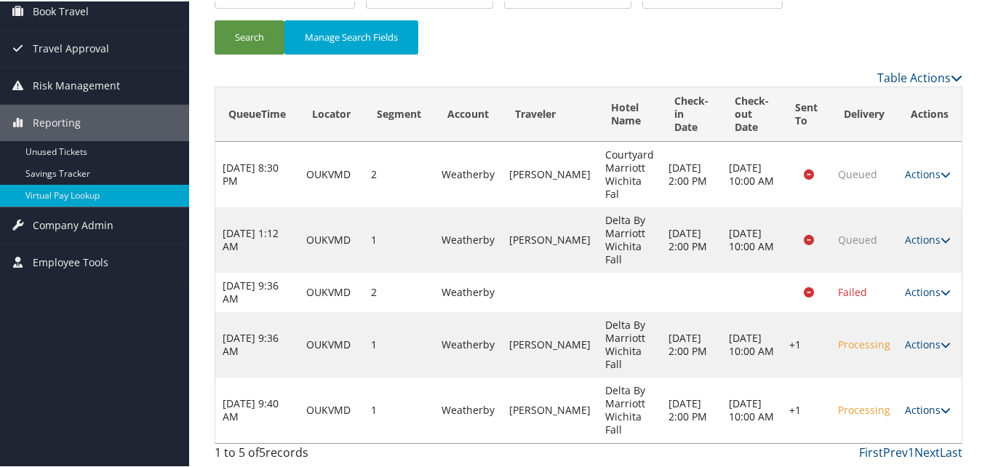
click at [907, 406] on link "Actions" at bounding box center [928, 408] width 46 height 14
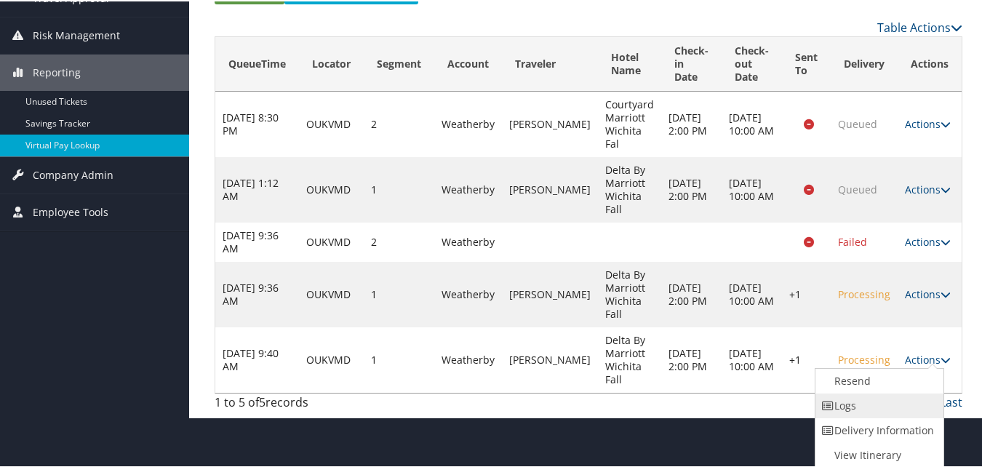
click at [901, 406] on link "Logs" at bounding box center [877, 404] width 124 height 25
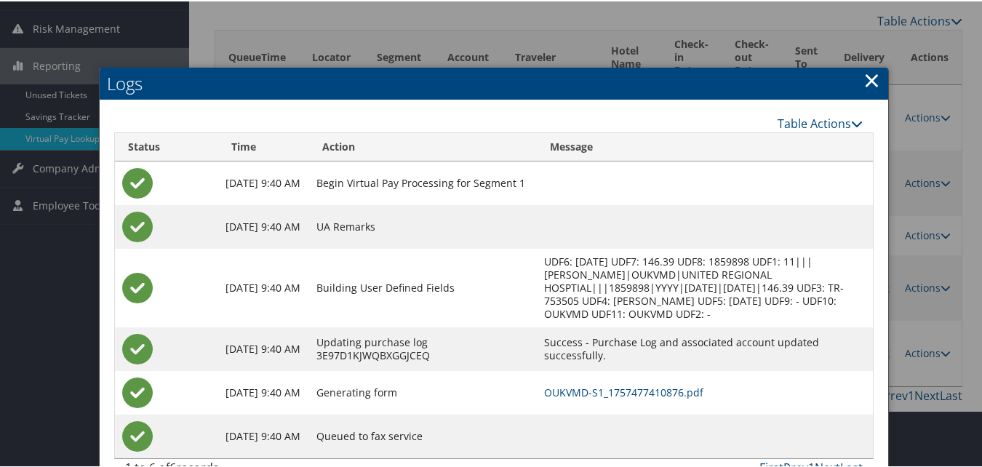
scroll to position [221, 0]
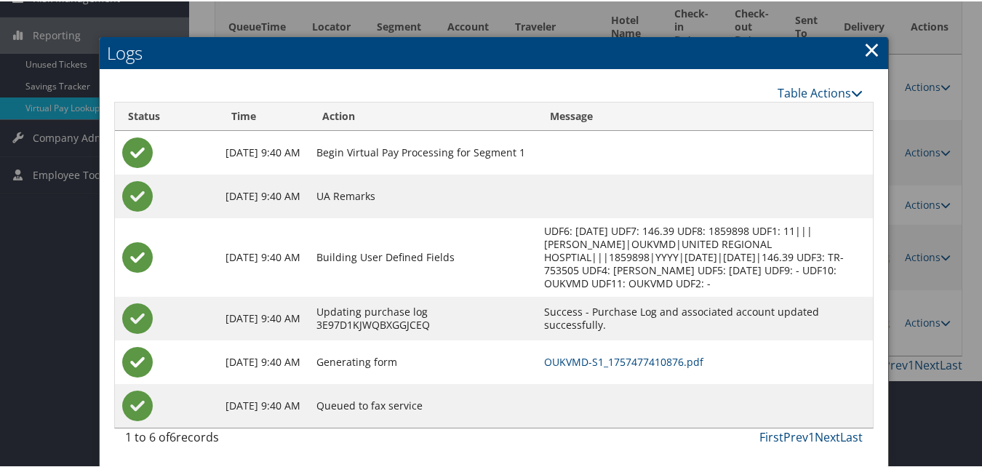
click at [627, 351] on td "OUKVMD-S1_1757477410876.pdf" at bounding box center [705, 361] width 337 height 44
click at [632, 364] on link "OUKVMD-S1_1757477410876.pdf" at bounding box center [623, 360] width 159 height 14
